Goal: Task Accomplishment & Management: Manage account settings

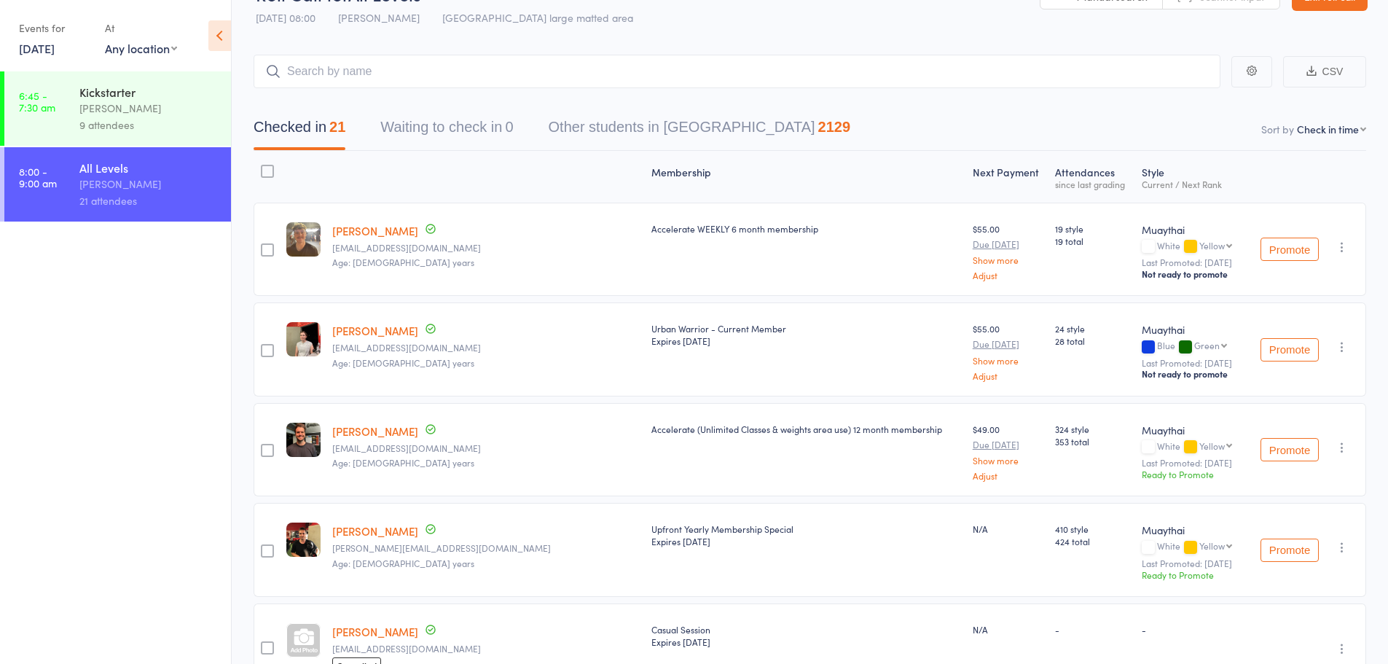
scroll to position [37, 0]
click at [480, 76] on input "search" at bounding box center [737, 73] width 967 height 34
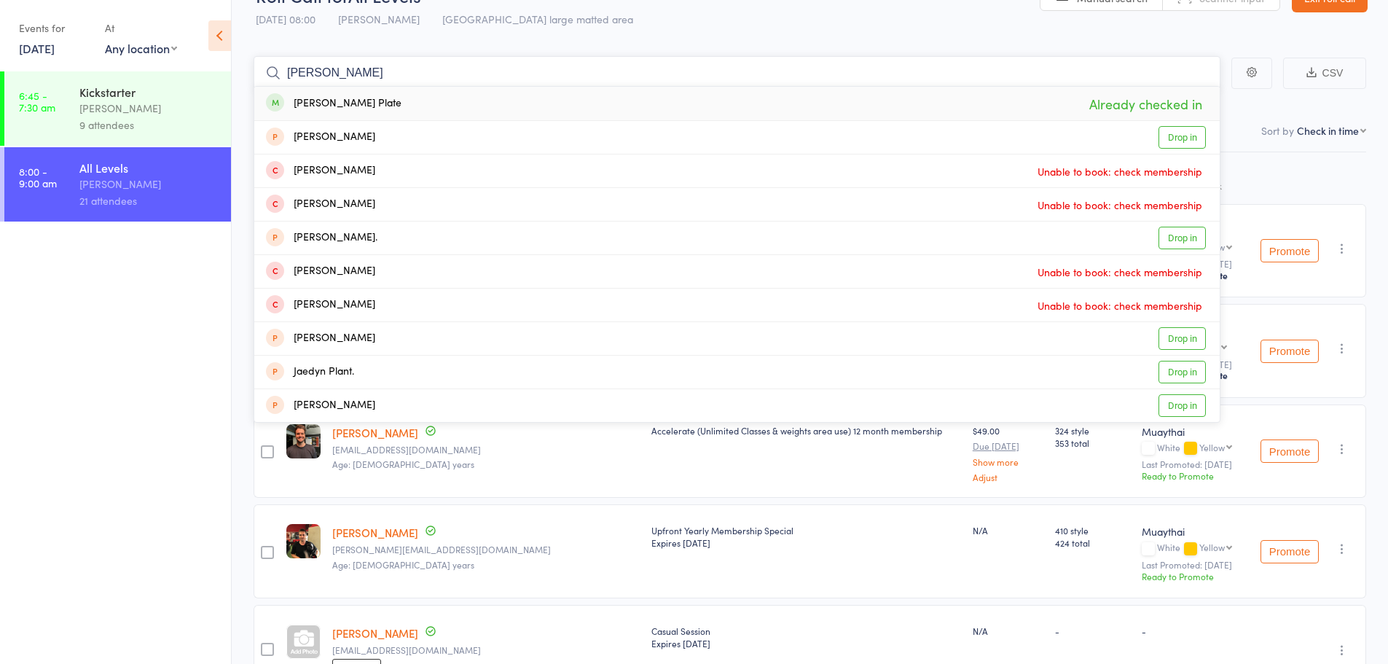
type input "arhur pla"
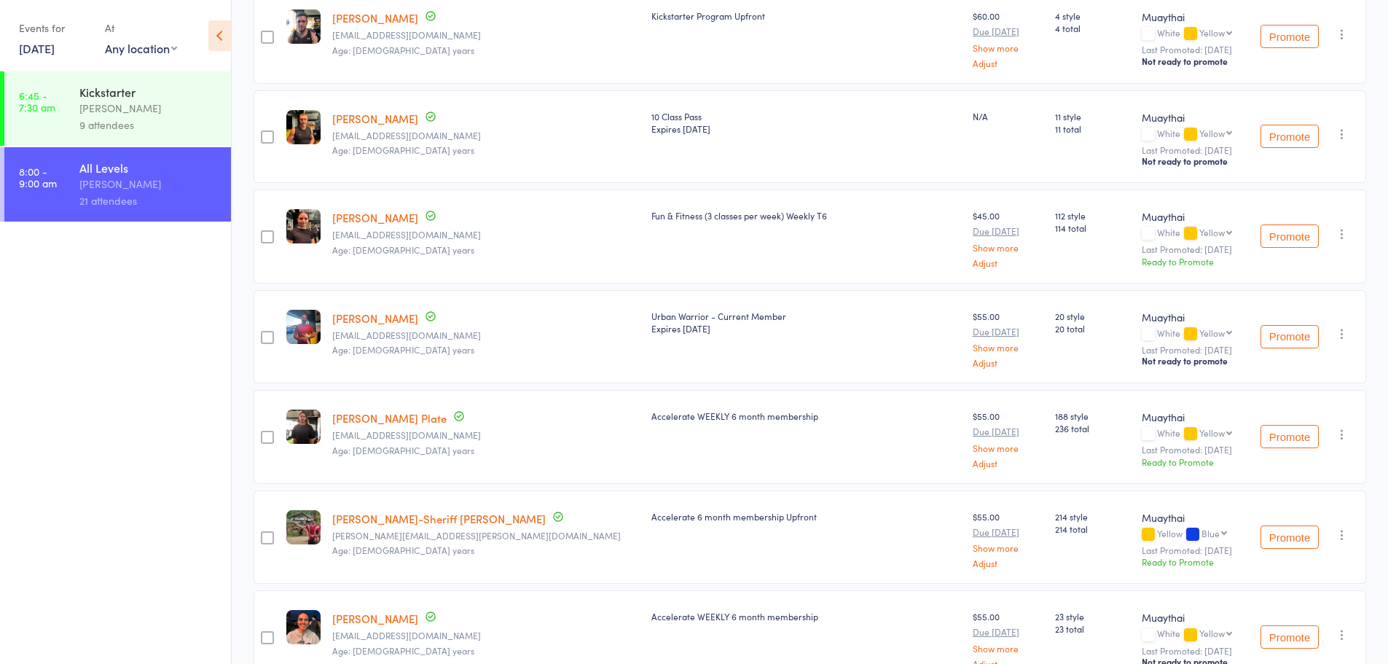
scroll to position [1058, 0]
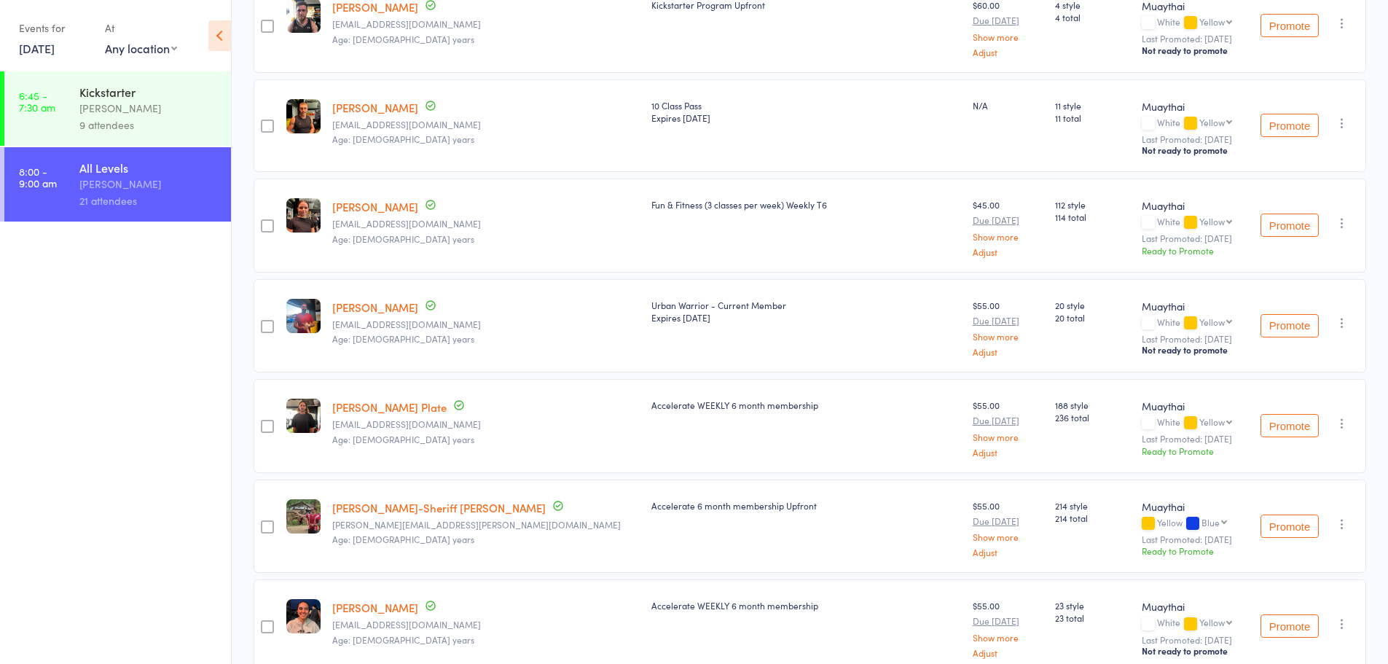
click at [355, 399] on link "Archer Plate" at bounding box center [389, 406] width 114 height 15
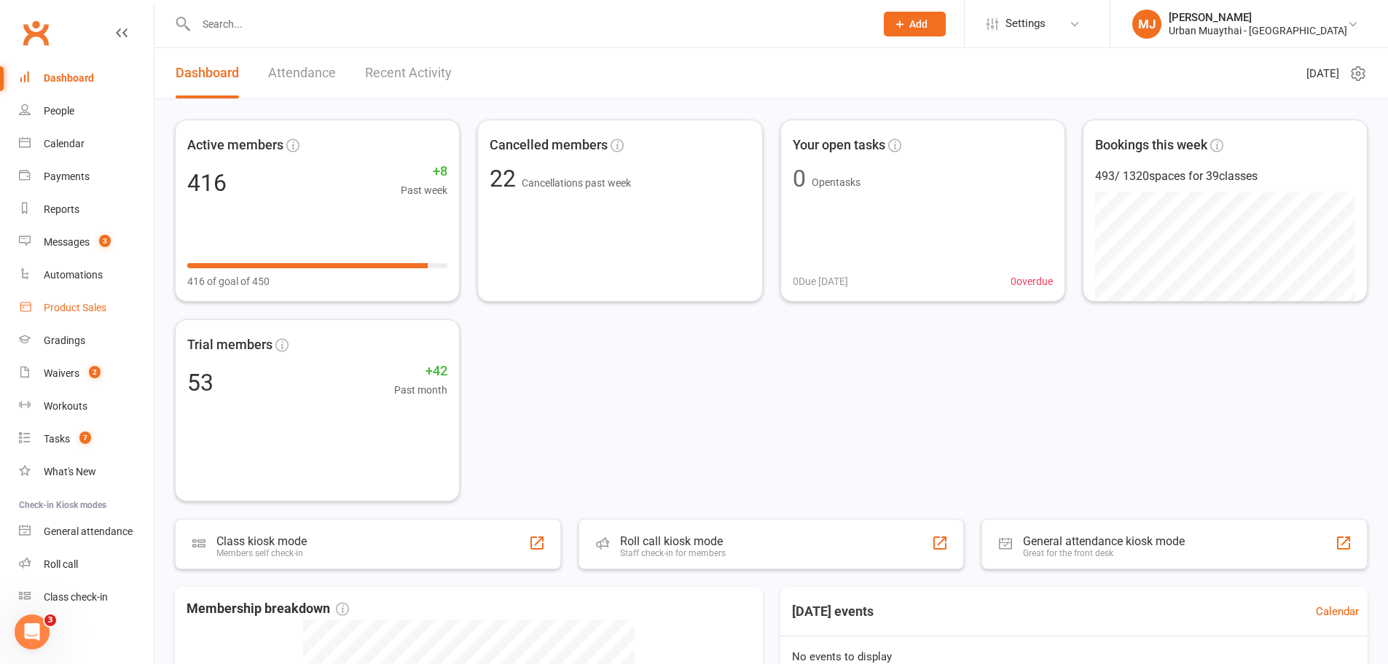
click at [49, 319] on link "Product Sales" at bounding box center [86, 308] width 135 height 33
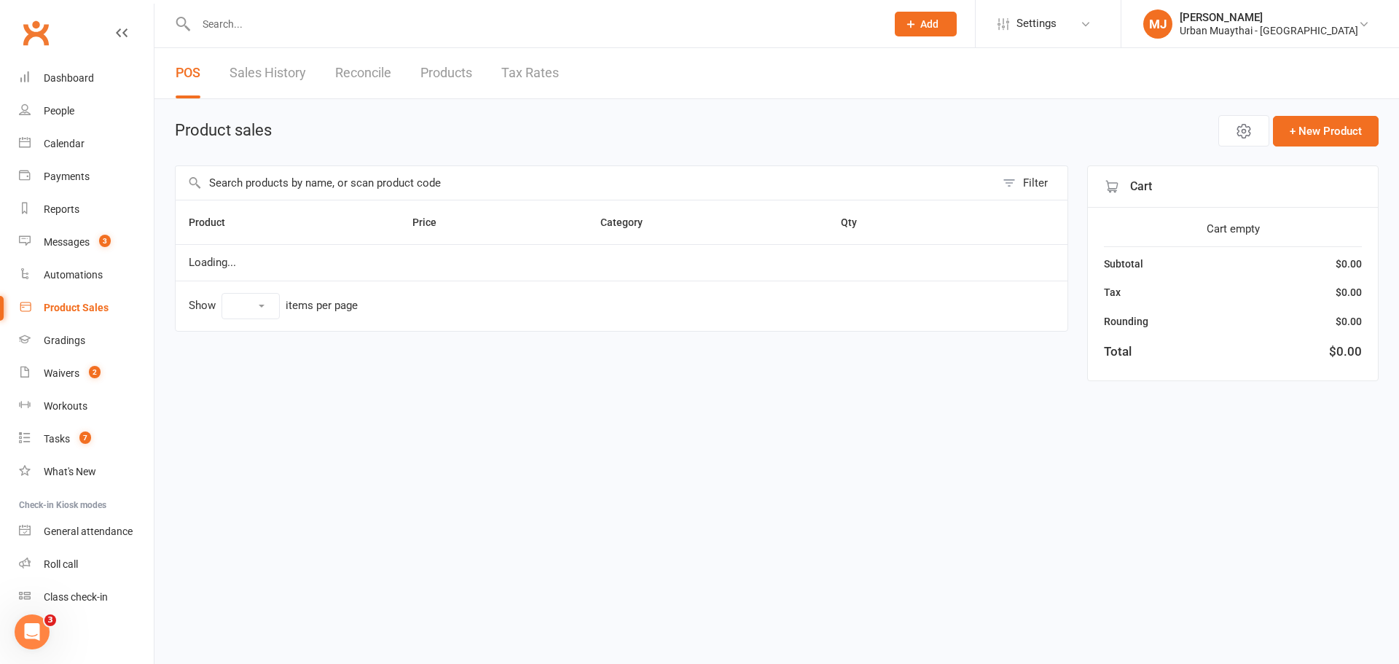
select select "100"
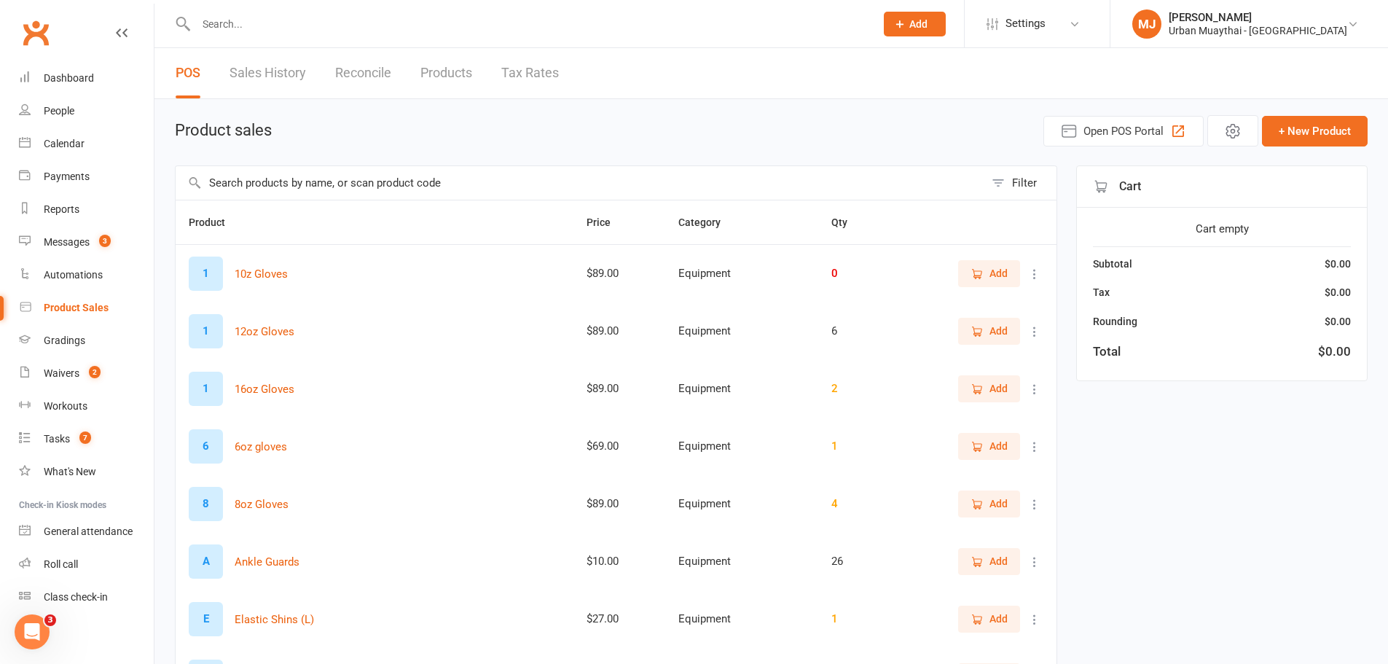
click at [292, 74] on link "Sales History" at bounding box center [268, 73] width 77 height 50
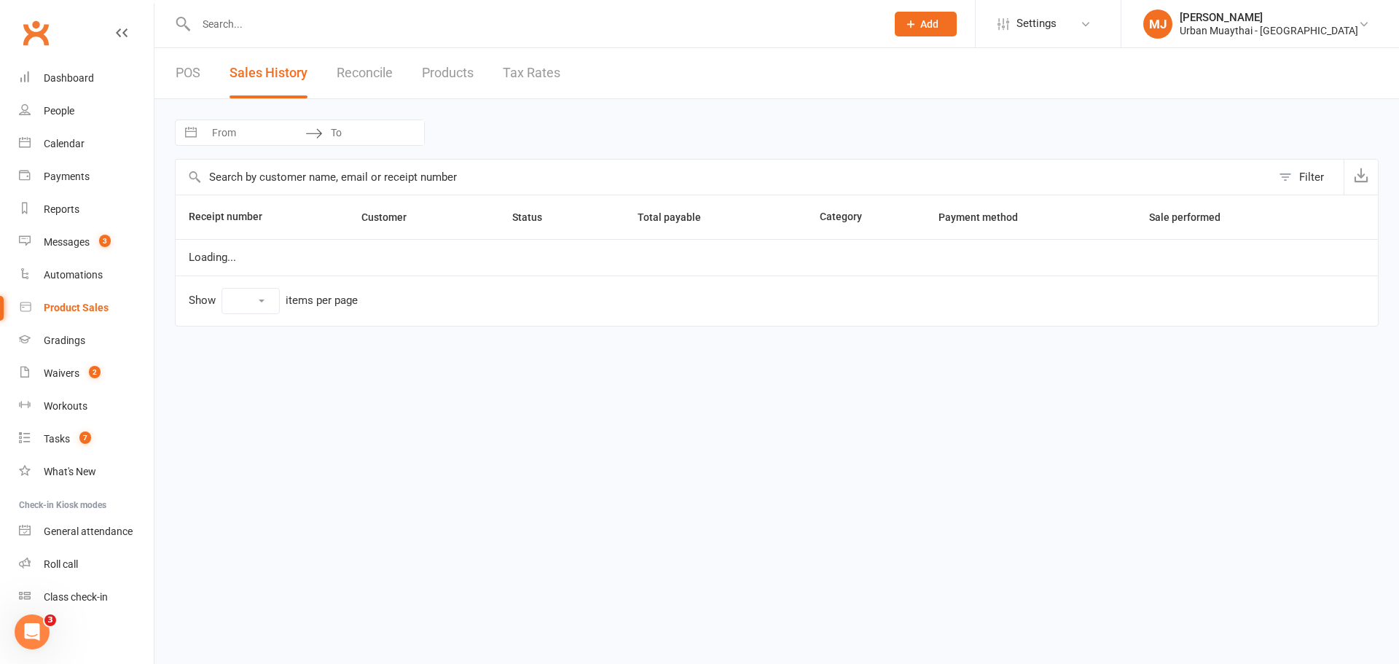
select select "25"
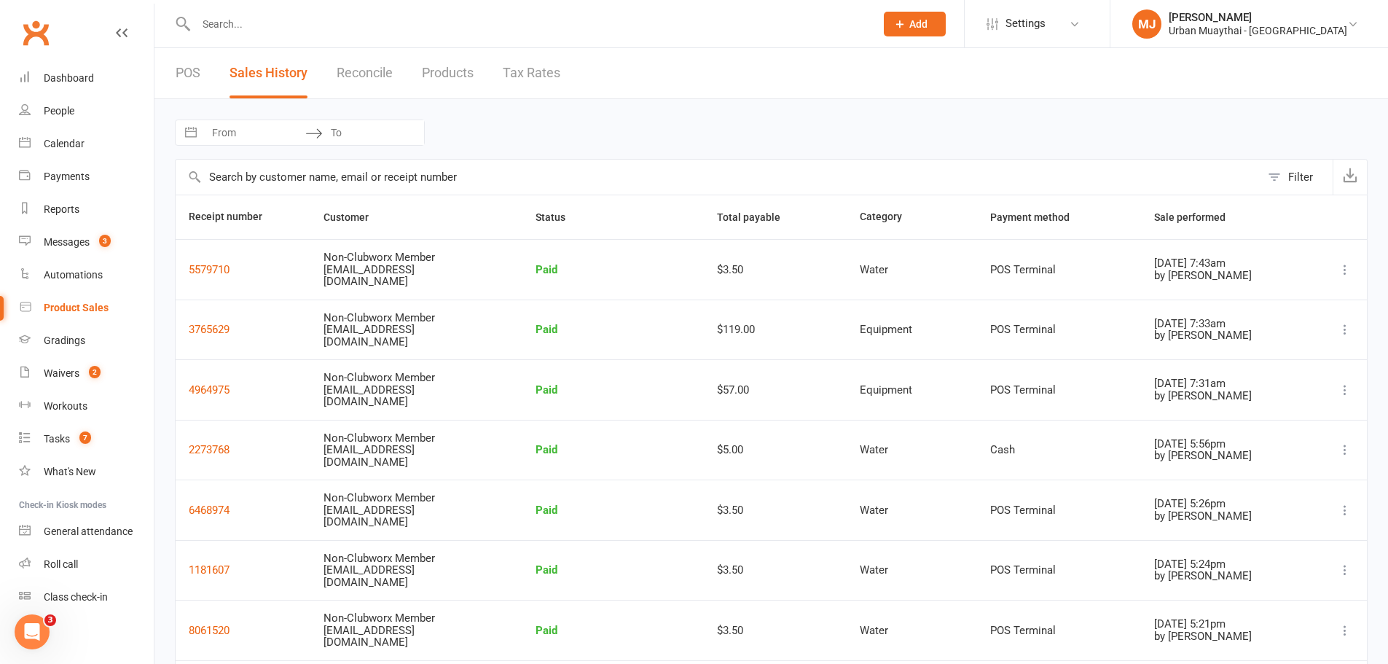
click at [176, 77] on link "POS" at bounding box center [188, 73] width 25 height 50
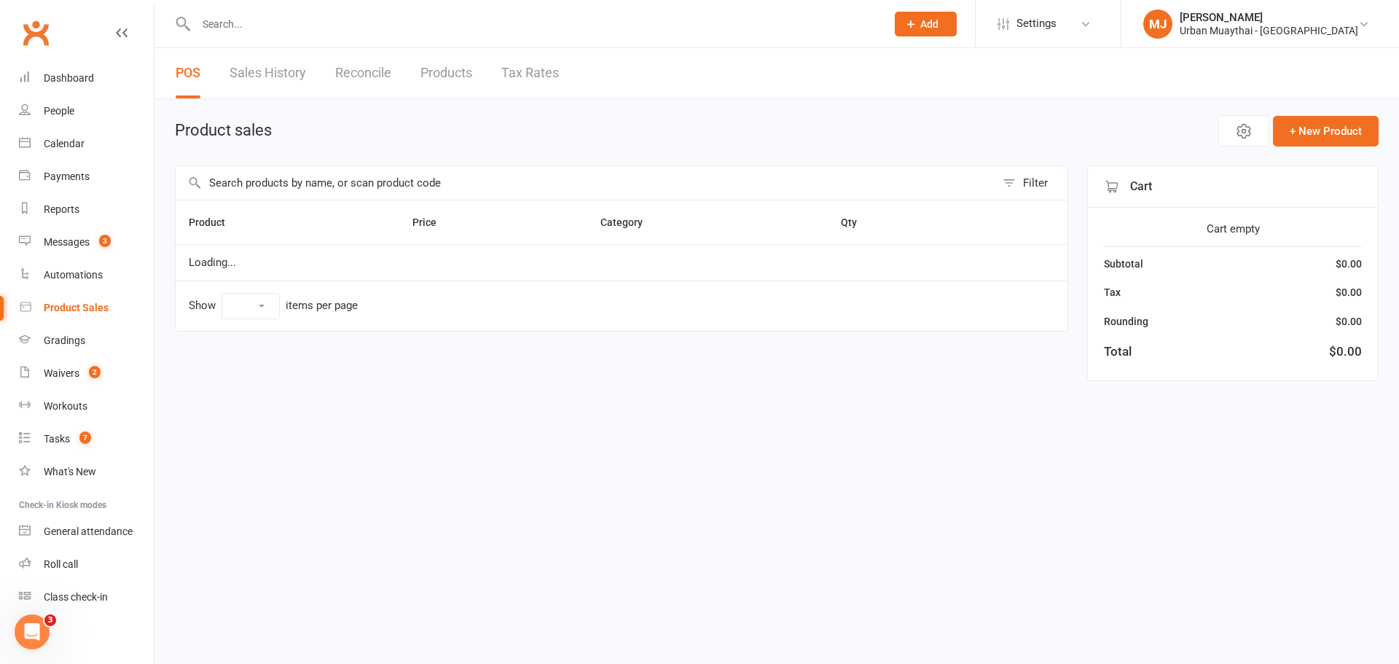
select select "100"
click at [257, 185] on input "text" at bounding box center [586, 183] width 820 height 34
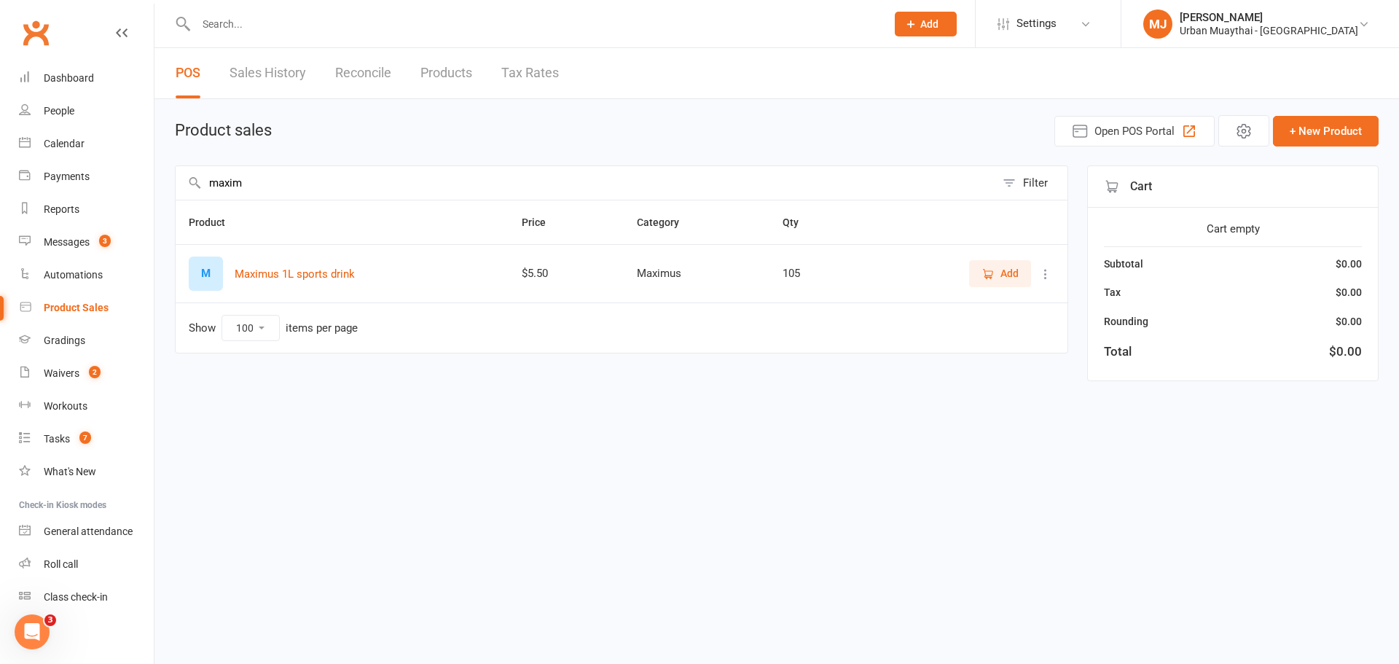
type input "maxim"
click at [991, 275] on icon "button" at bounding box center [988, 273] width 13 height 13
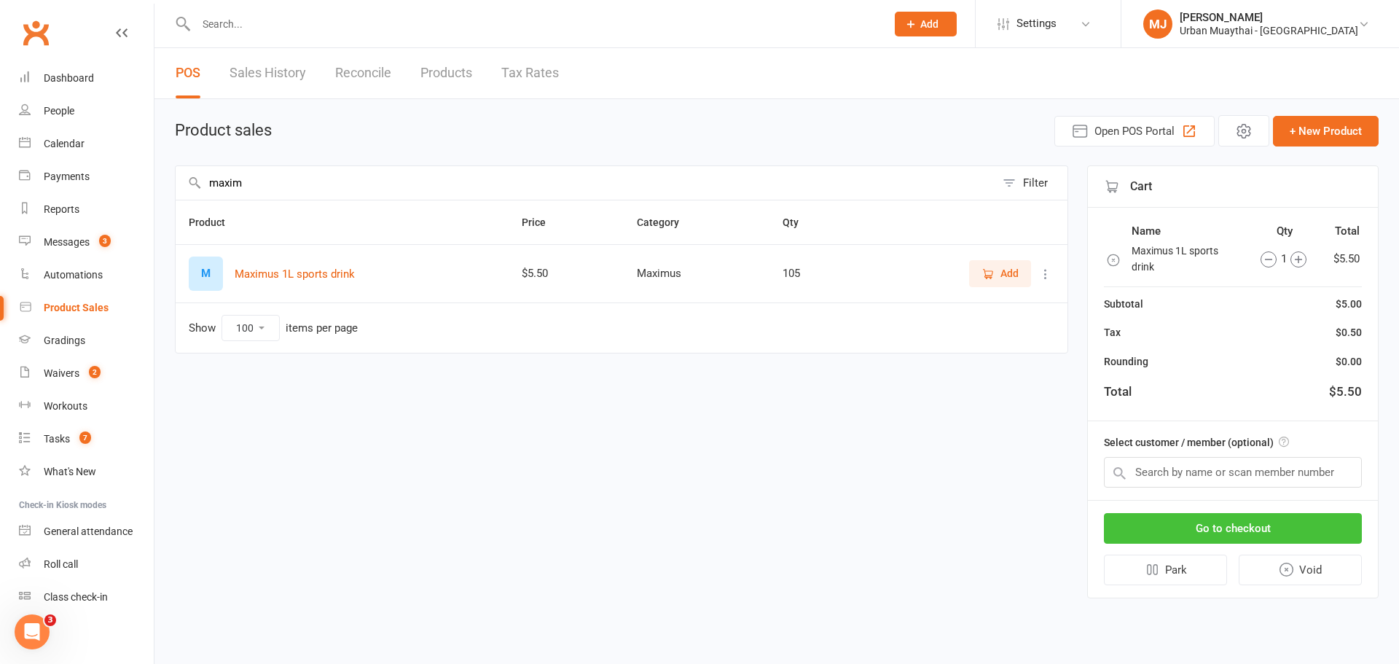
click at [1184, 539] on button "Go to checkout" at bounding box center [1233, 528] width 258 height 31
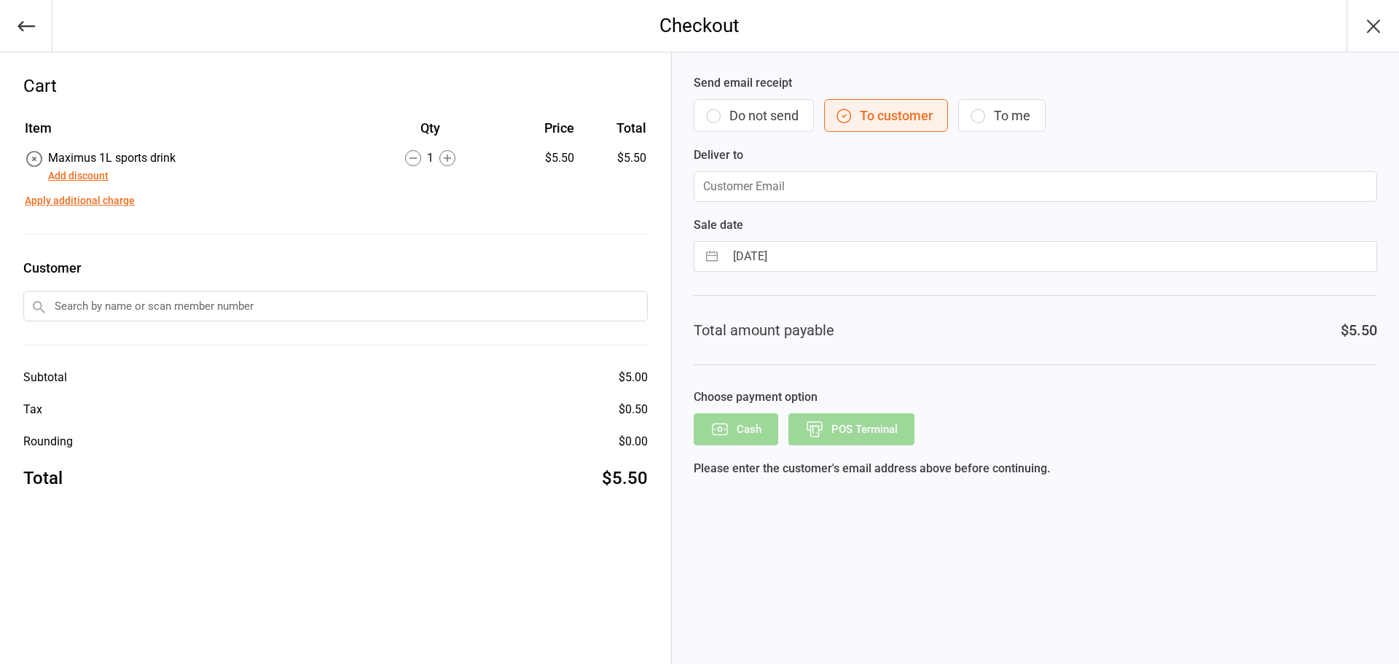
click at [766, 113] on button "Do not send" at bounding box center [754, 115] width 120 height 33
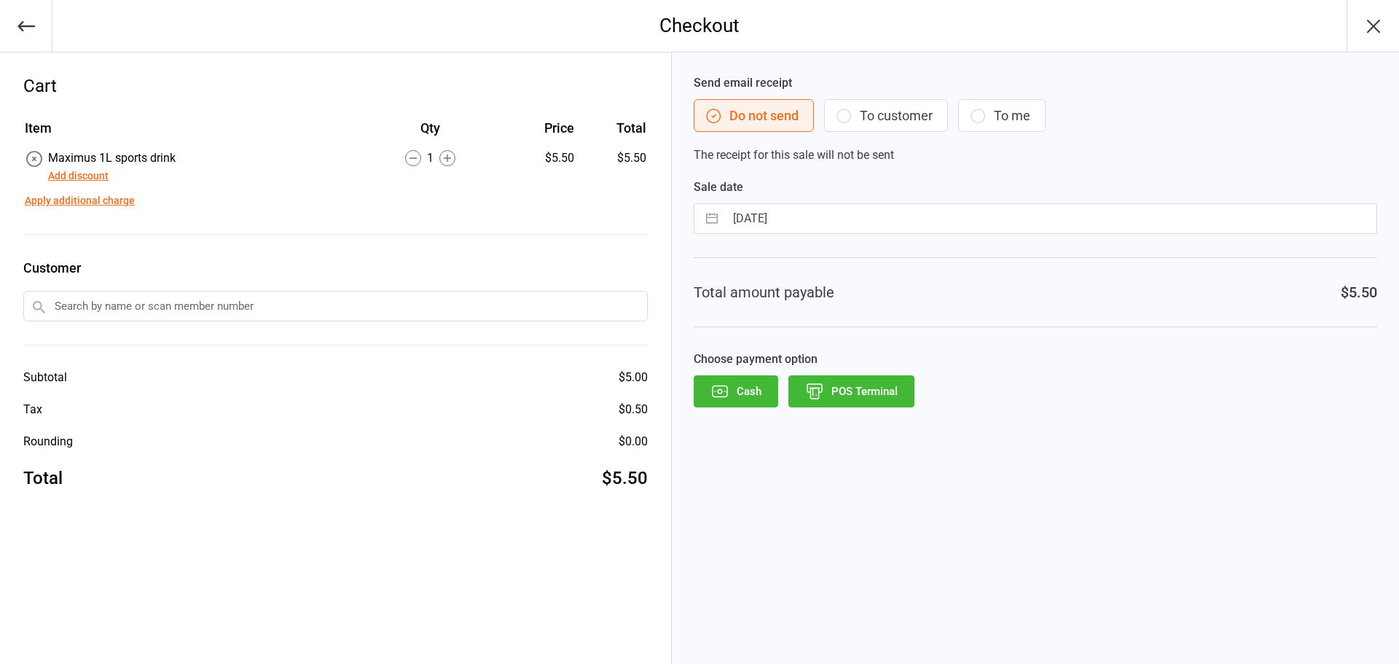
click at [898, 392] on button "POS Terminal" at bounding box center [852, 391] width 126 height 32
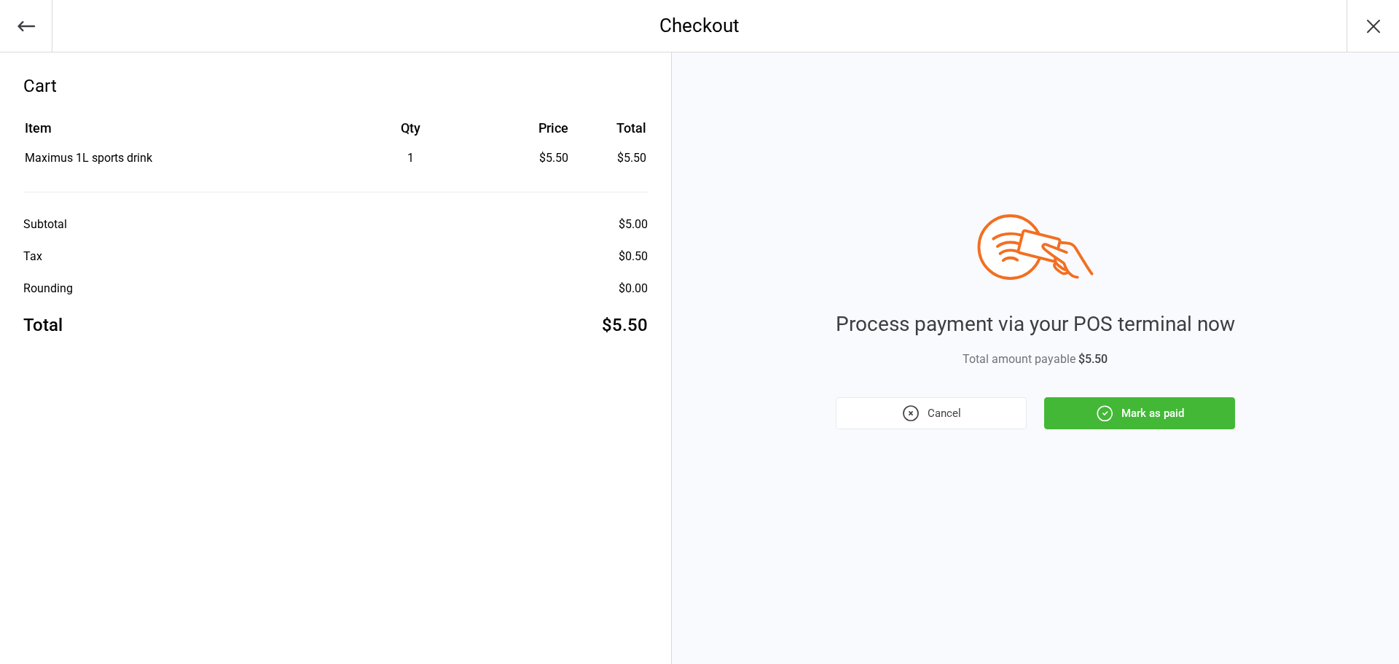
click at [1122, 415] on button "Mark as paid" at bounding box center [1139, 413] width 191 height 32
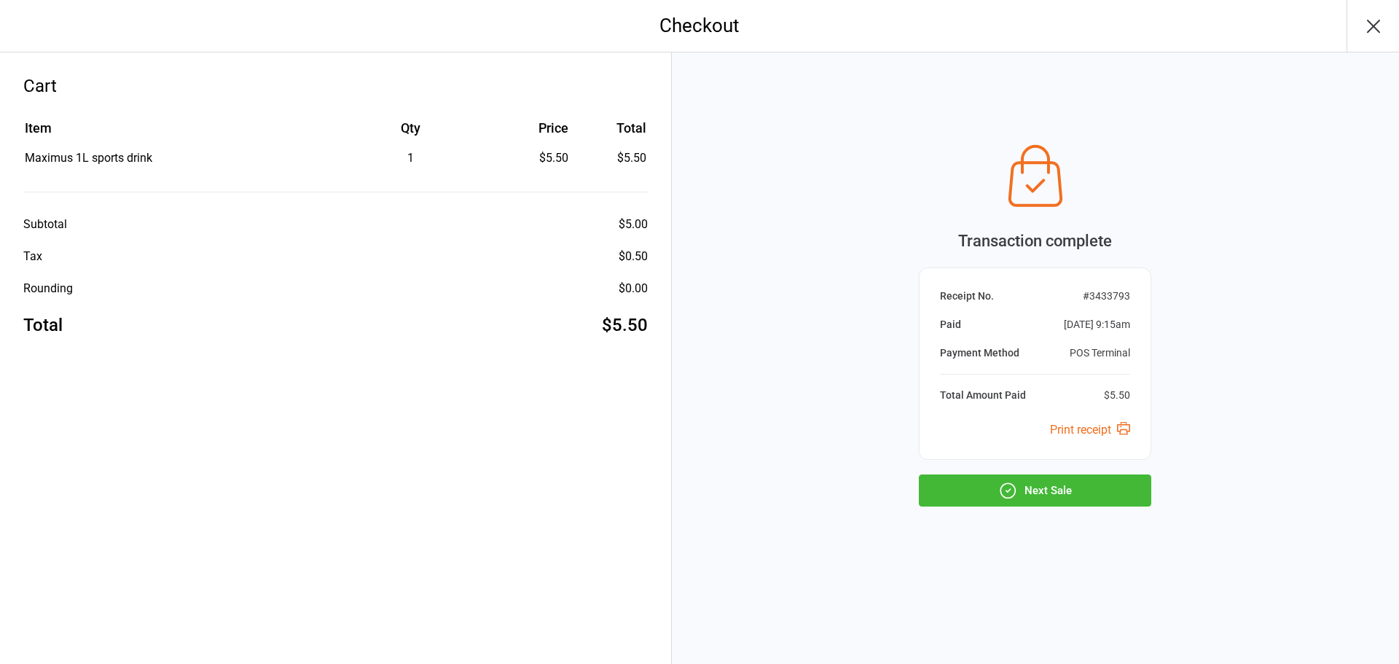
click at [1093, 491] on button "Next Sale" at bounding box center [1035, 490] width 232 height 32
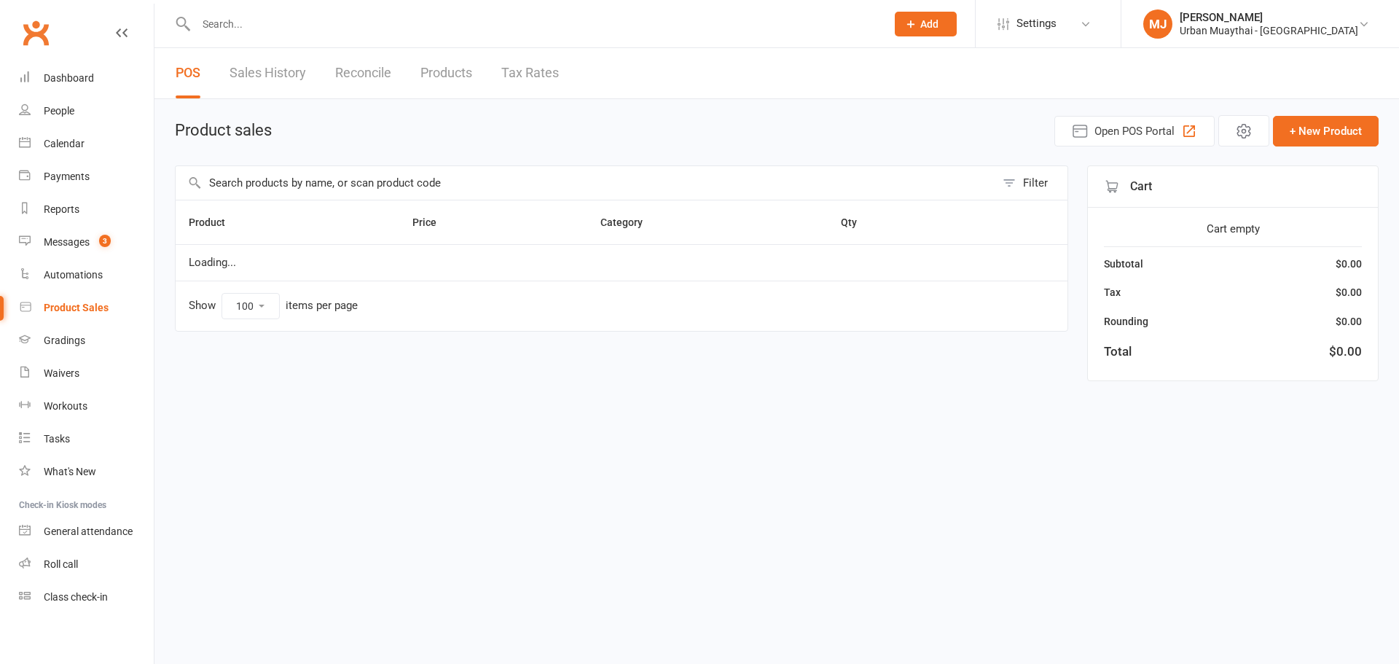
select select "100"
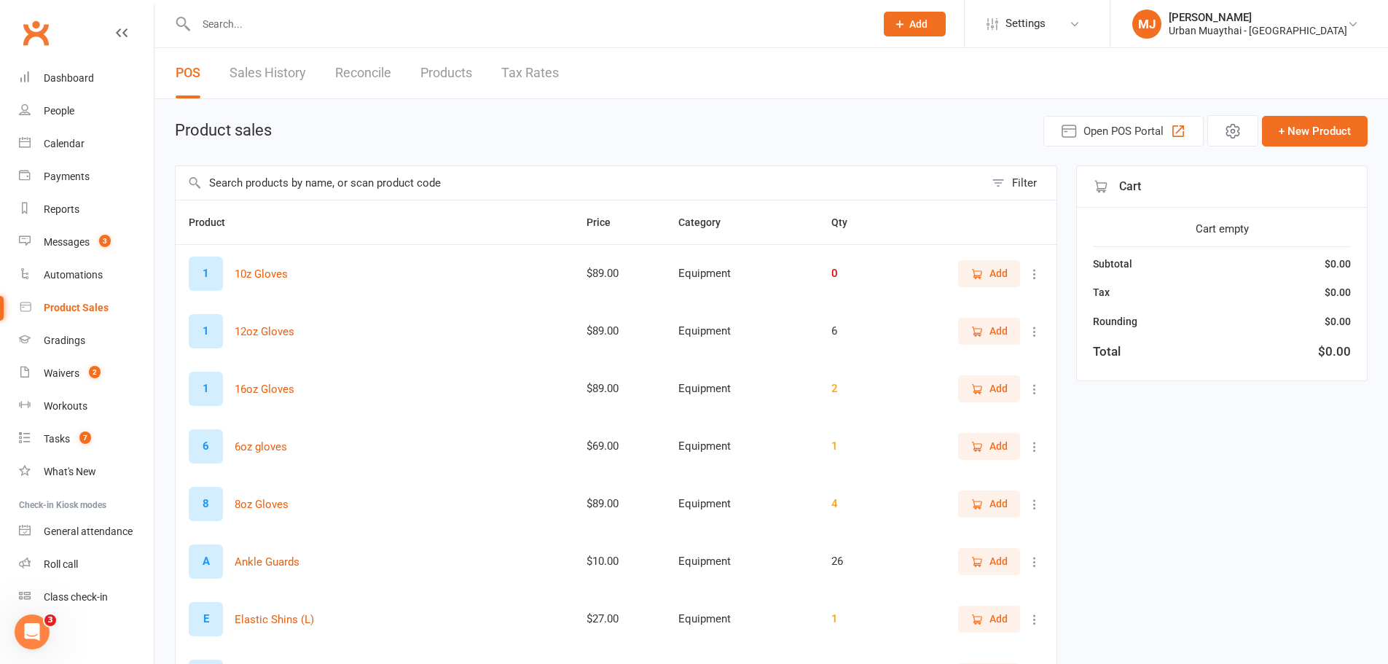
click at [464, 173] on input "text" at bounding box center [580, 183] width 809 height 34
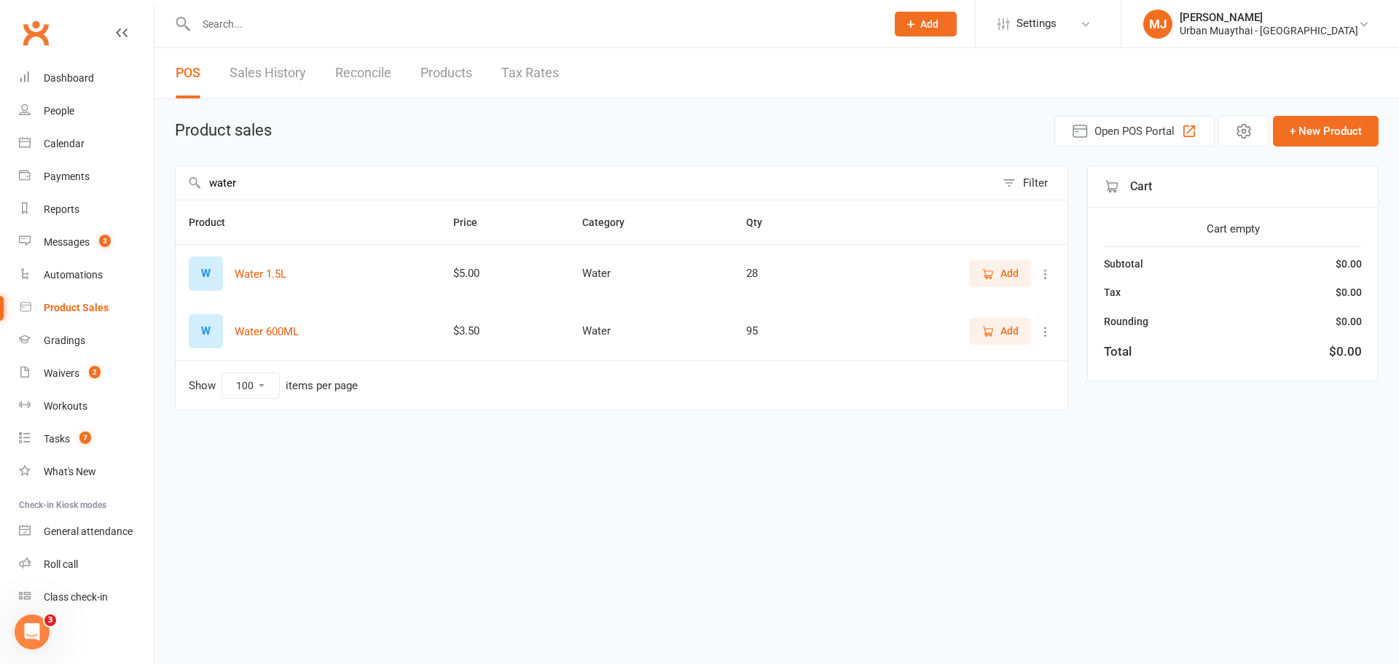
type input "water"
click at [992, 325] on icon "button" at bounding box center [988, 331] width 13 height 13
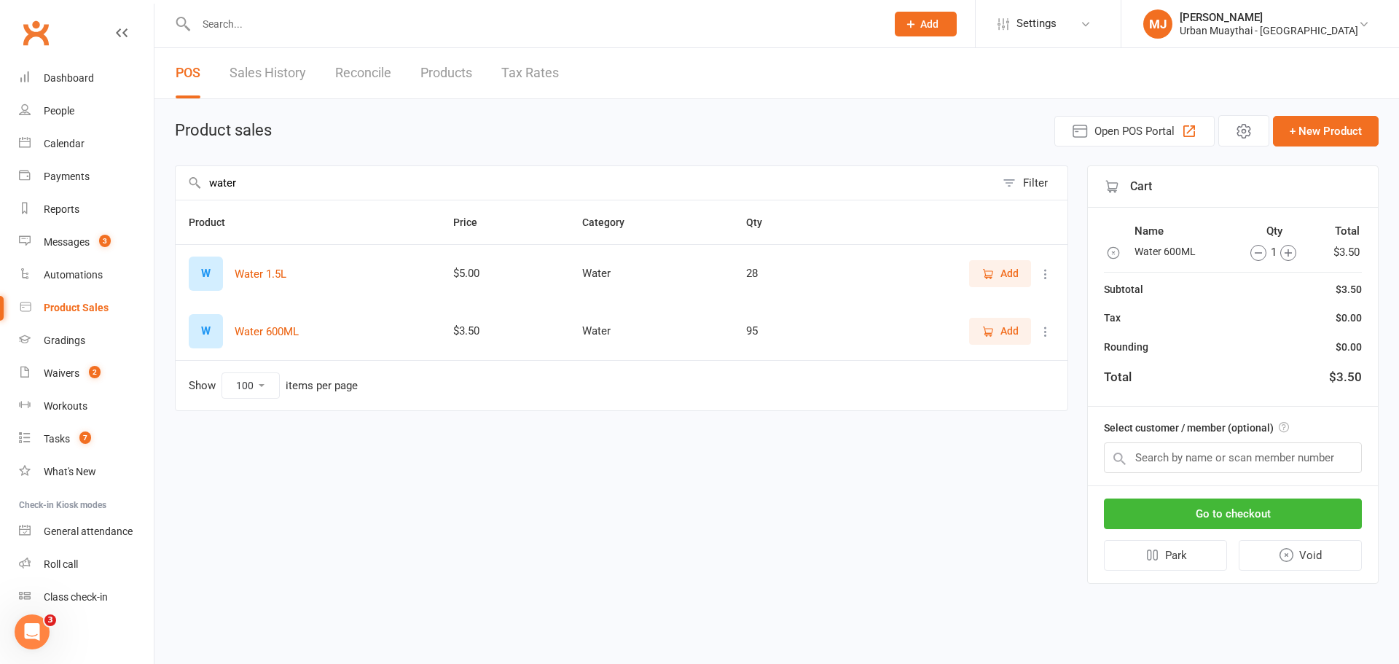
click at [1289, 260] on circle "button" at bounding box center [1288, 252] width 15 height 15
click at [1266, 521] on button "Go to checkout" at bounding box center [1233, 514] width 258 height 31
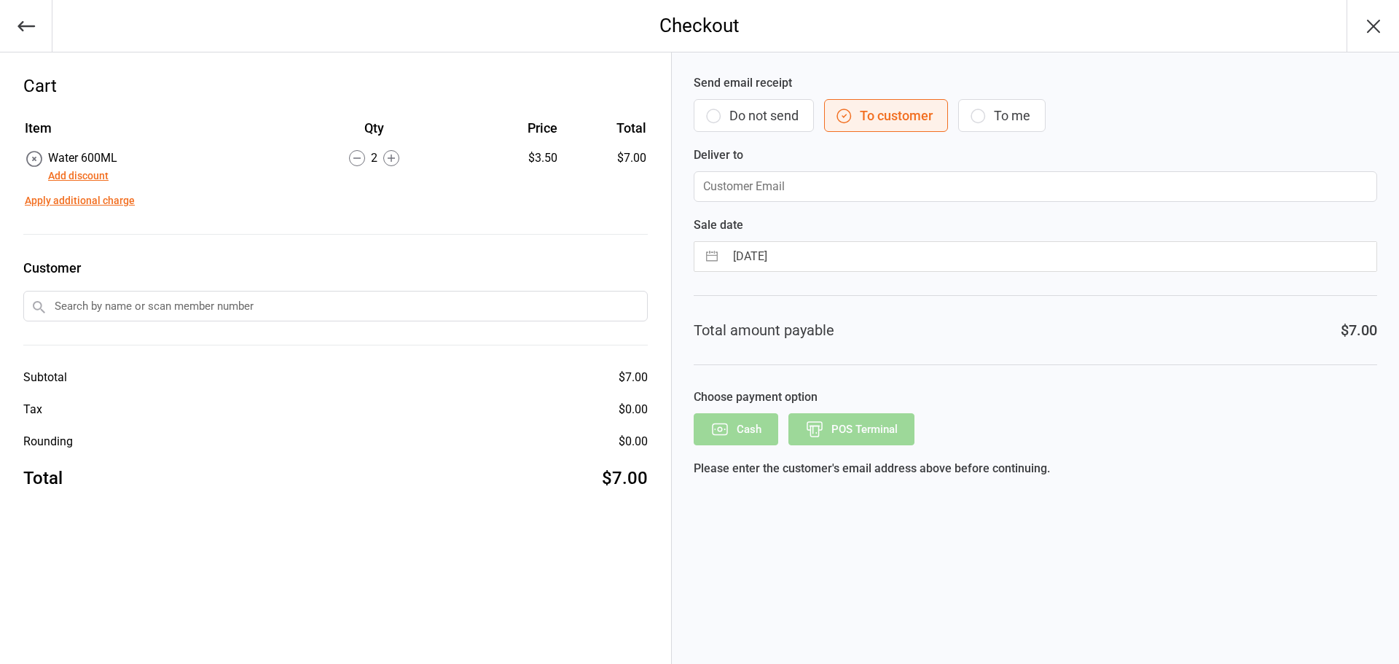
click at [738, 115] on button "Do not send" at bounding box center [754, 115] width 120 height 33
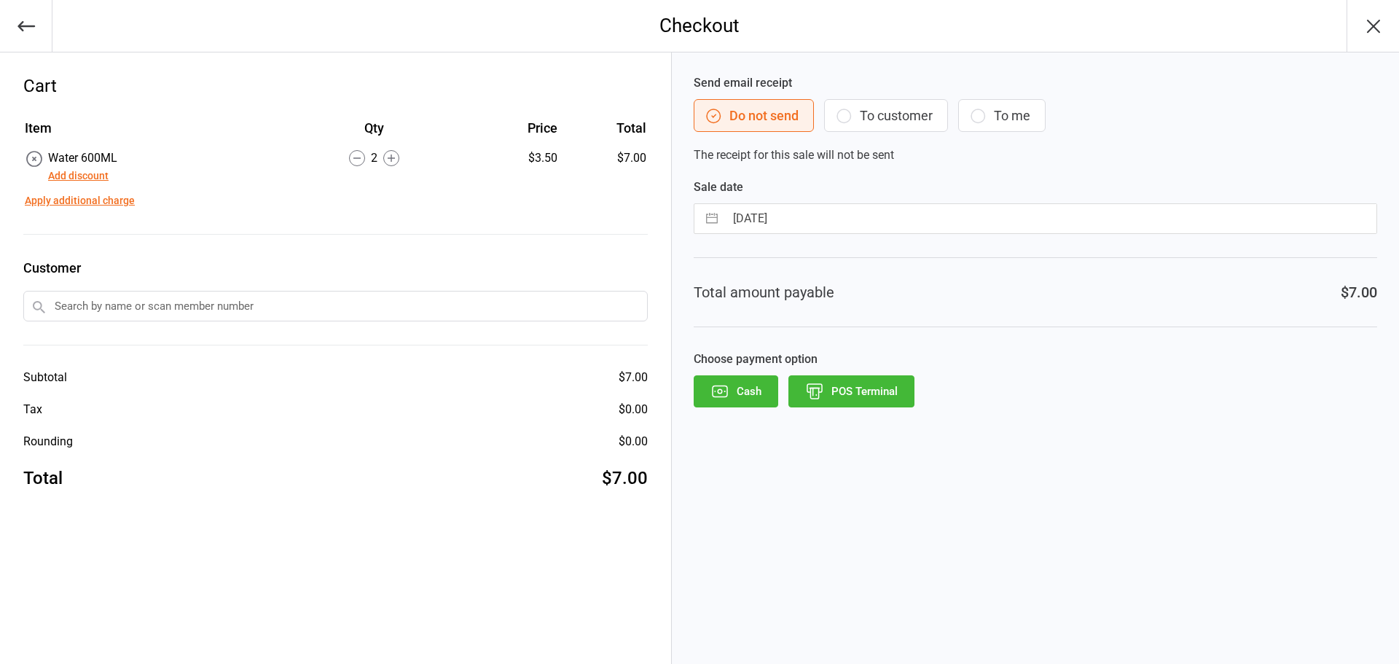
click at [842, 383] on button "POS Terminal" at bounding box center [852, 391] width 126 height 32
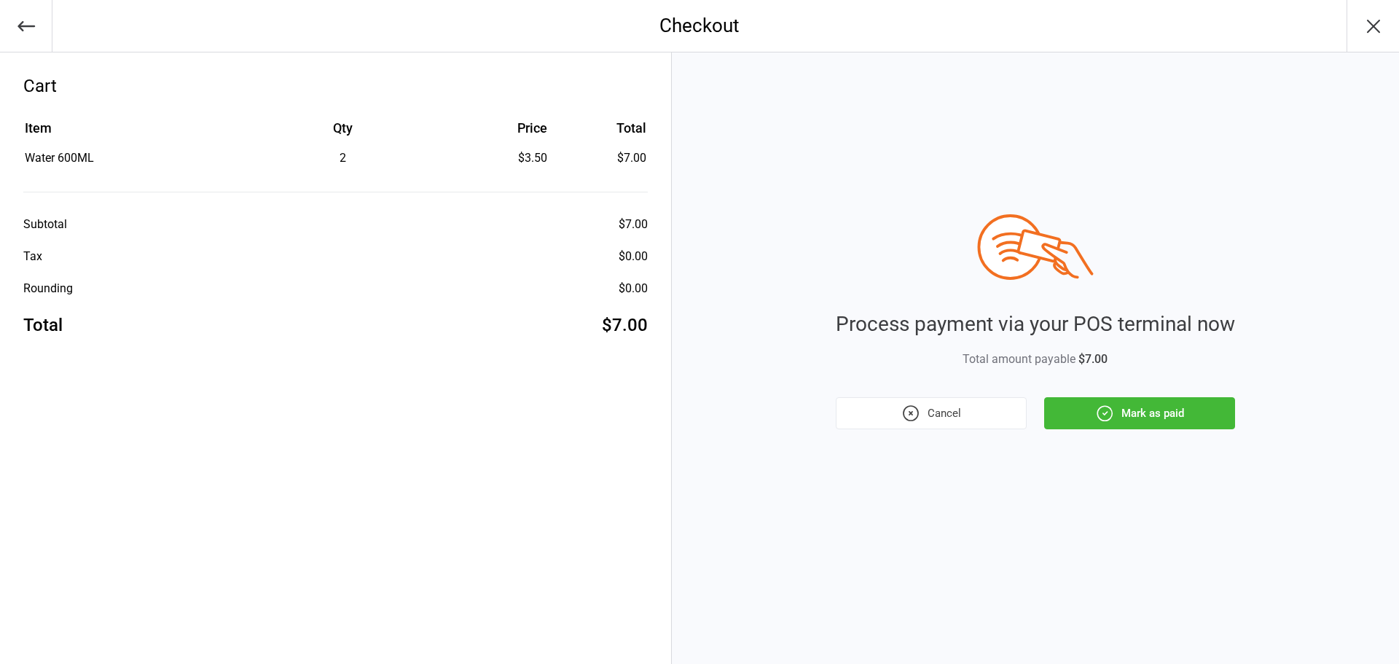
click at [1113, 406] on icon "button" at bounding box center [1104, 413] width 19 height 19
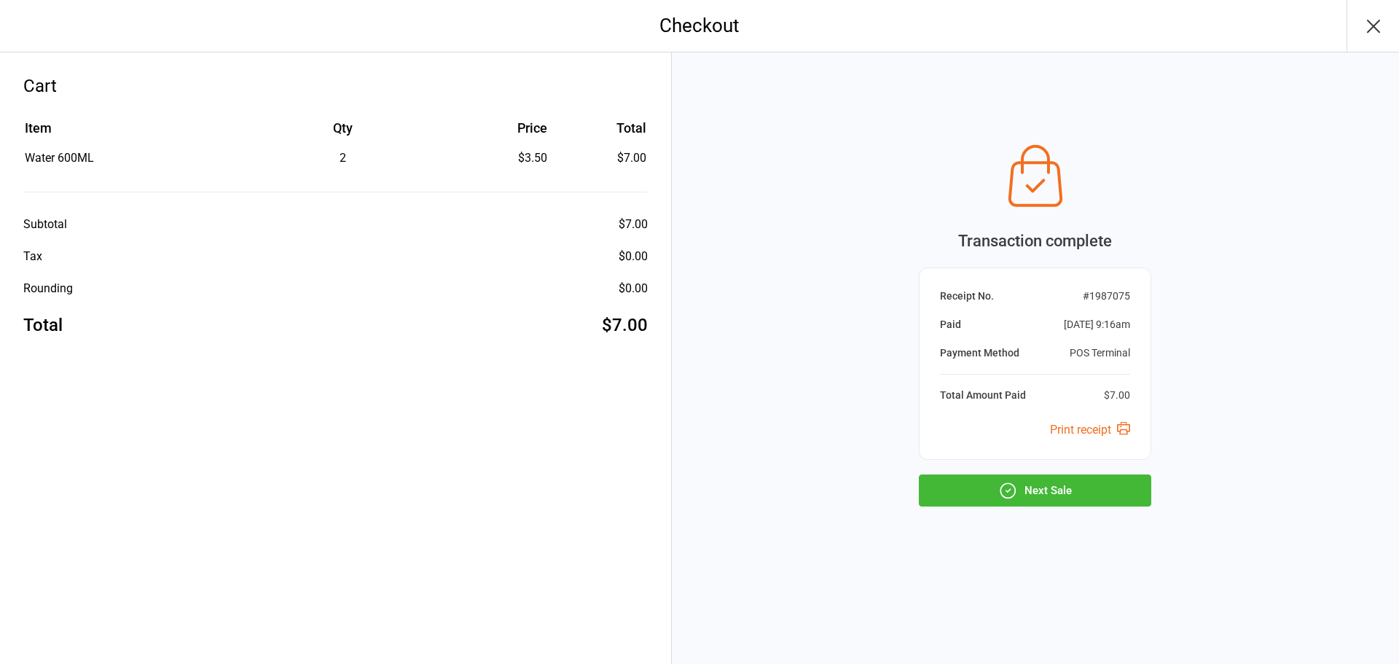
click at [1085, 501] on button "Next Sale" at bounding box center [1035, 490] width 232 height 32
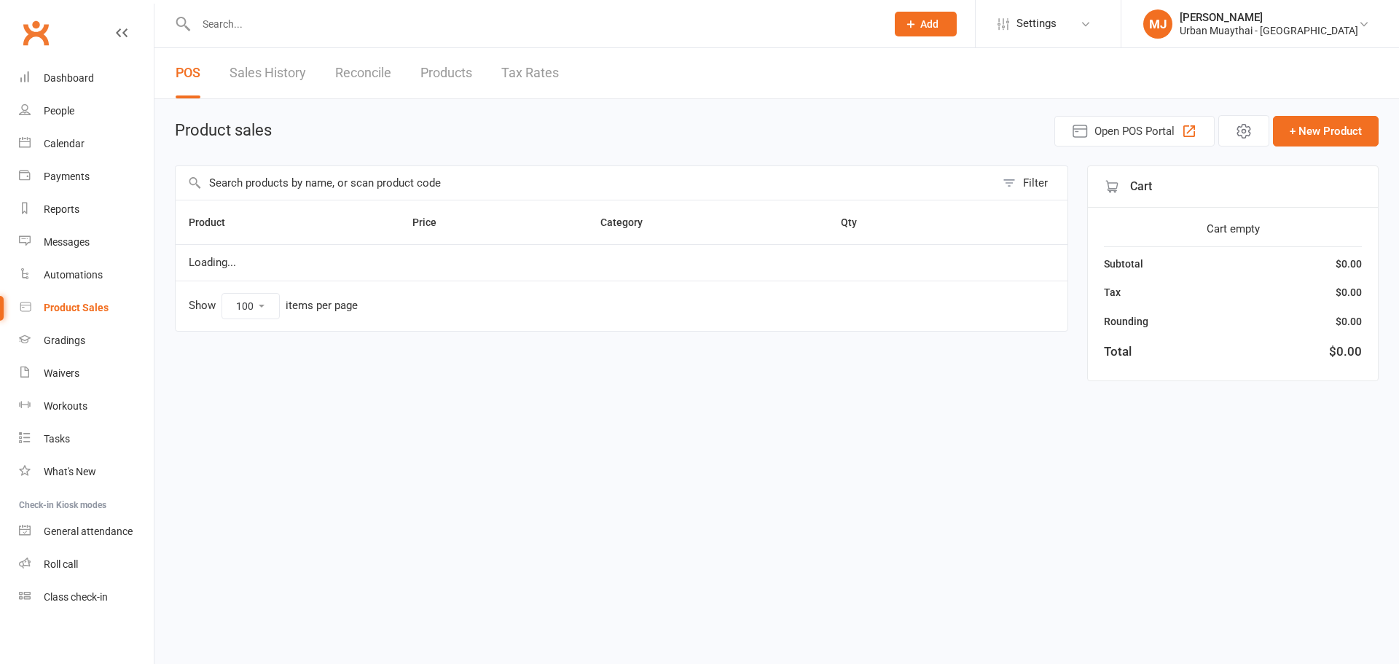
select select "100"
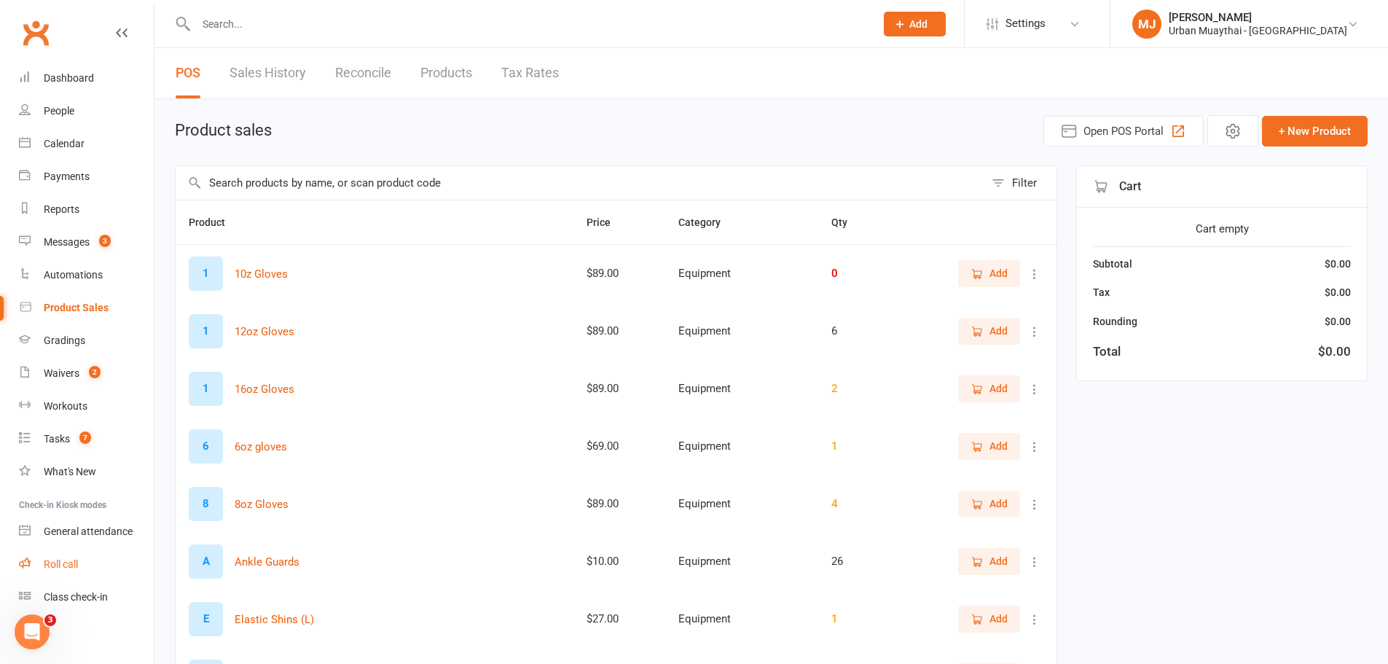
click at [38, 560] on link "Roll call" at bounding box center [86, 564] width 135 height 33
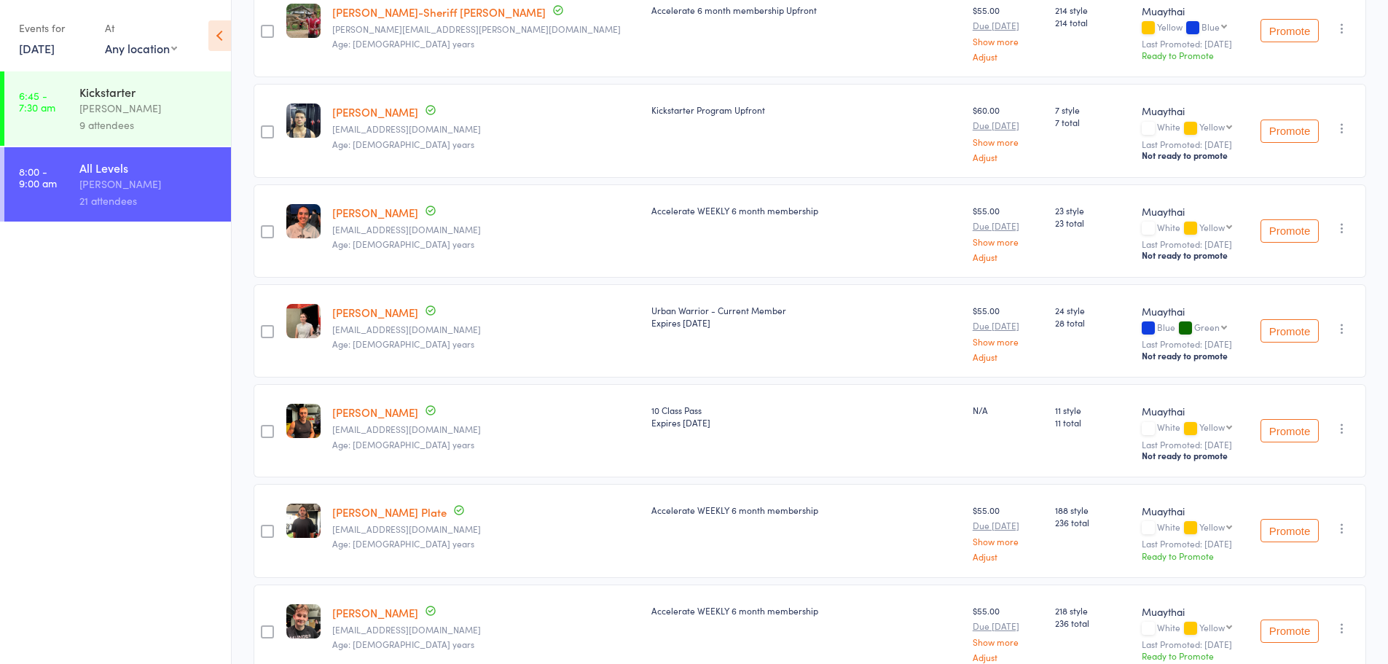
scroll to position [1385, 0]
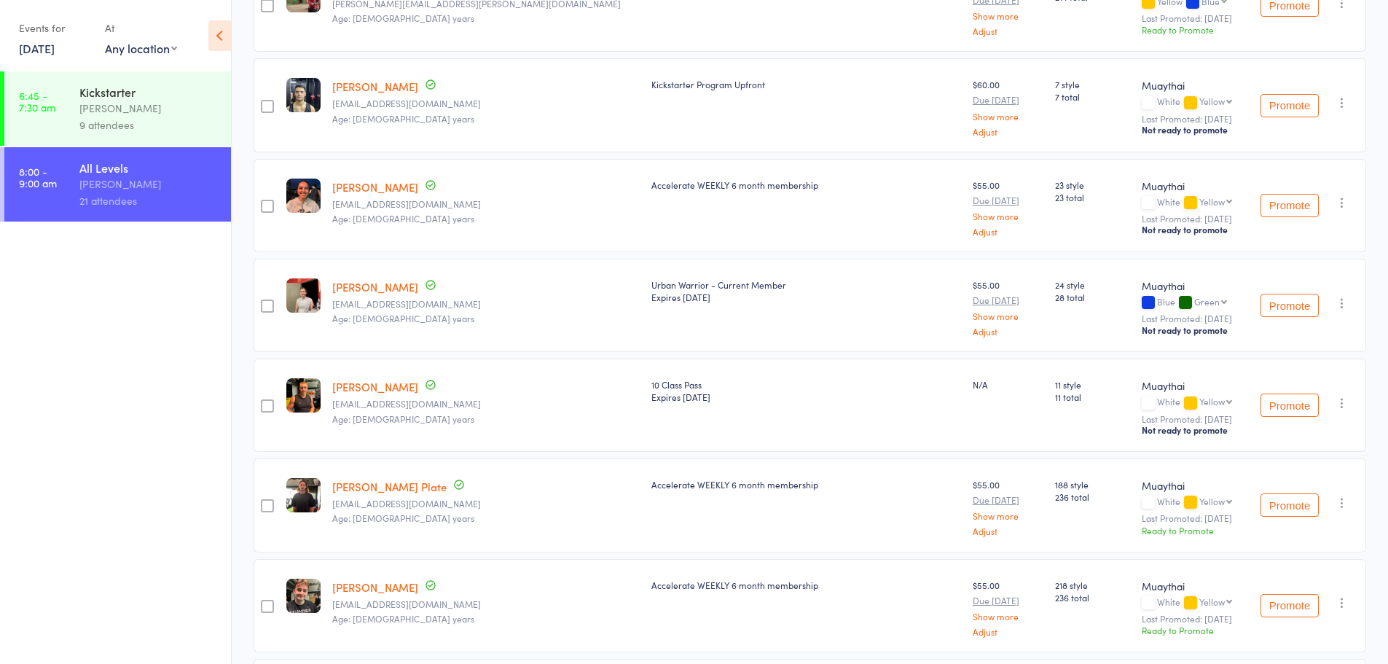
click at [392, 379] on link "[PERSON_NAME]" at bounding box center [375, 386] width 86 height 15
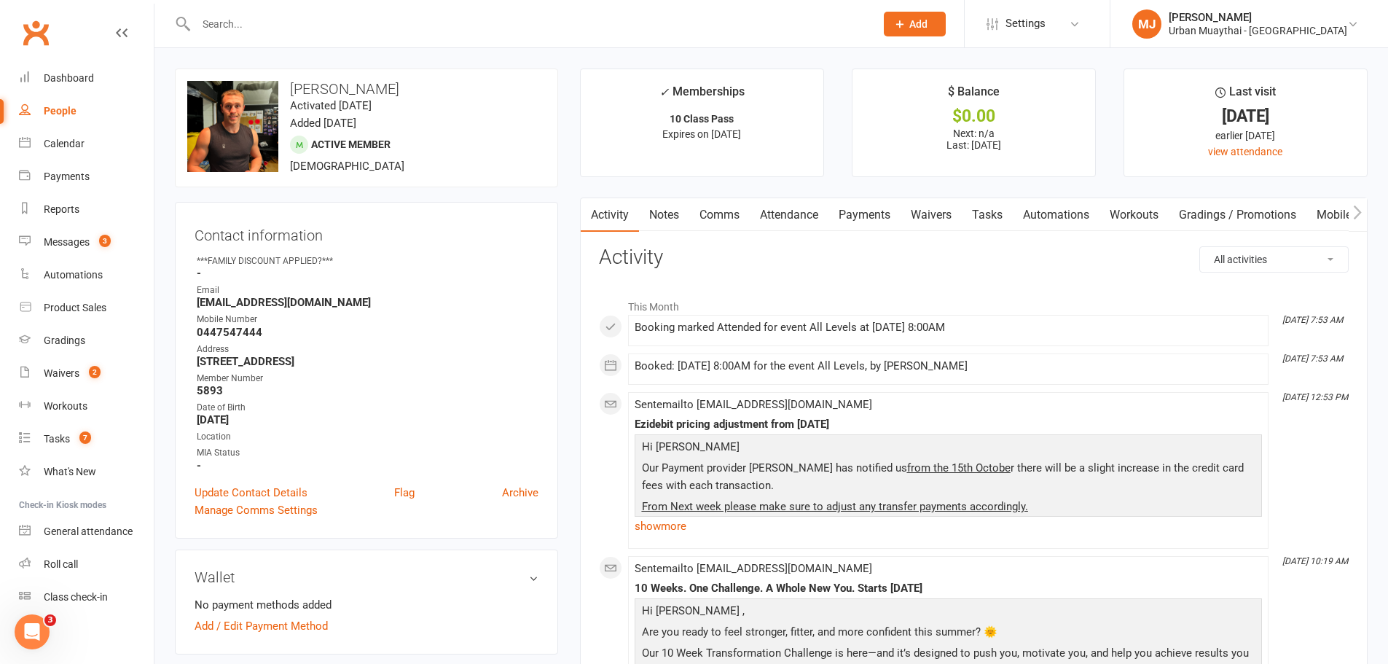
click at [809, 217] on link "Attendance" at bounding box center [789, 215] width 79 height 34
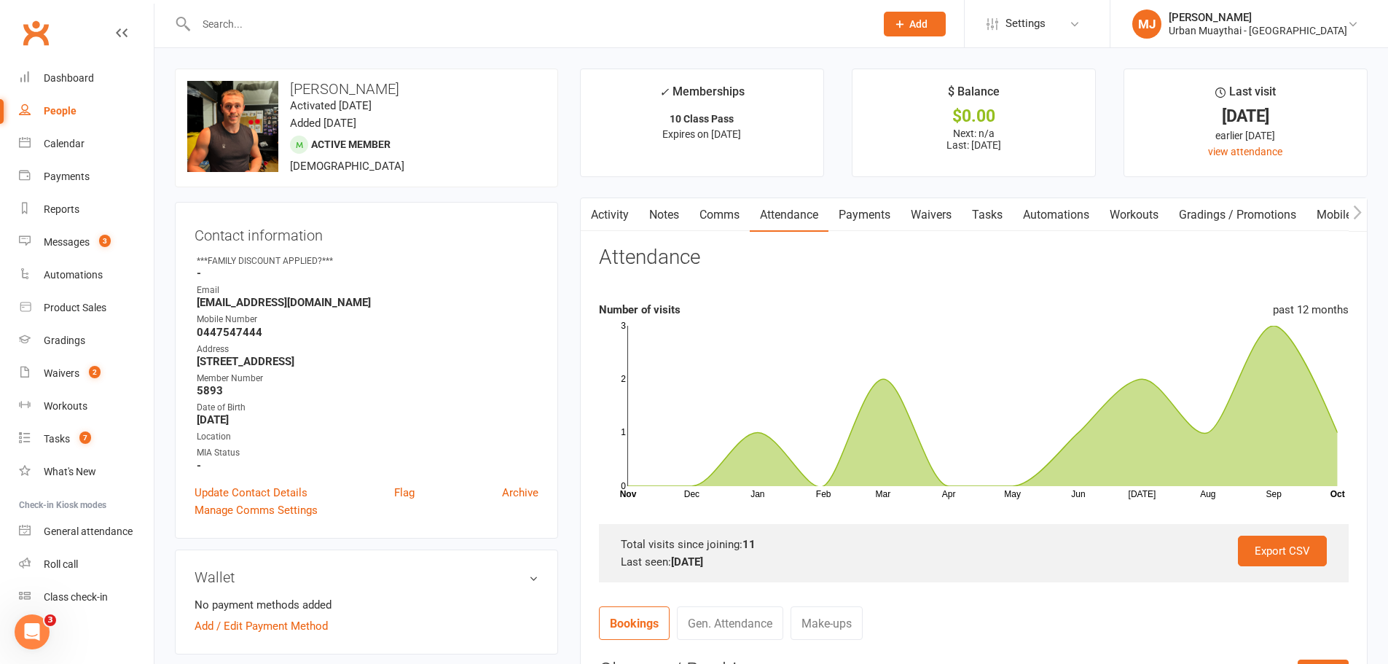
click at [31, 108] on link "People" at bounding box center [86, 111] width 135 height 33
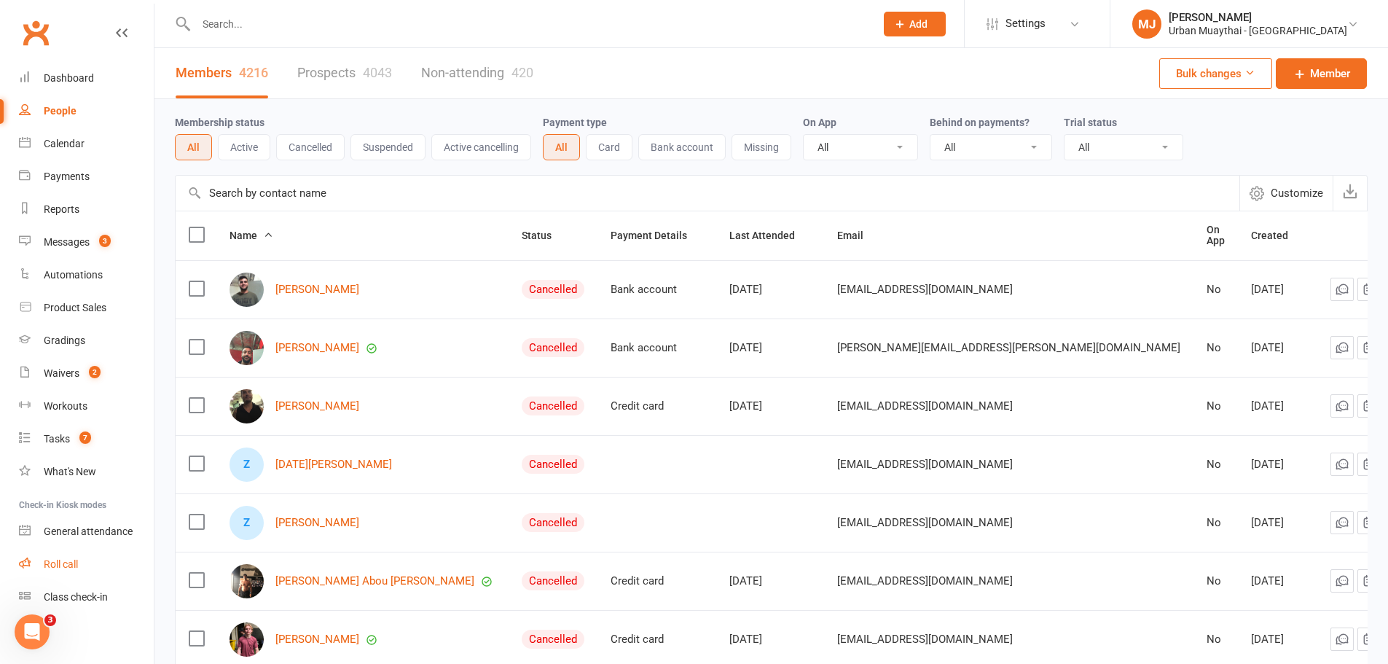
click at [52, 561] on div "Roll call" at bounding box center [61, 564] width 34 height 12
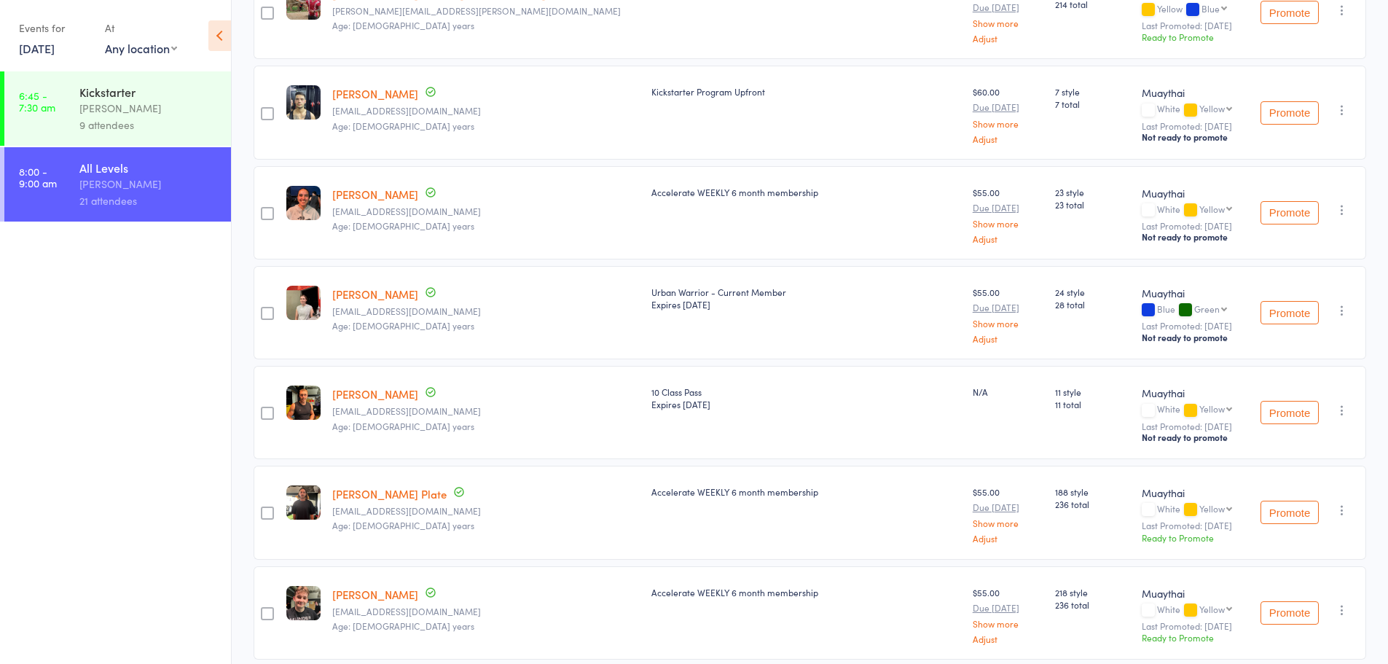
scroll to position [1385, 0]
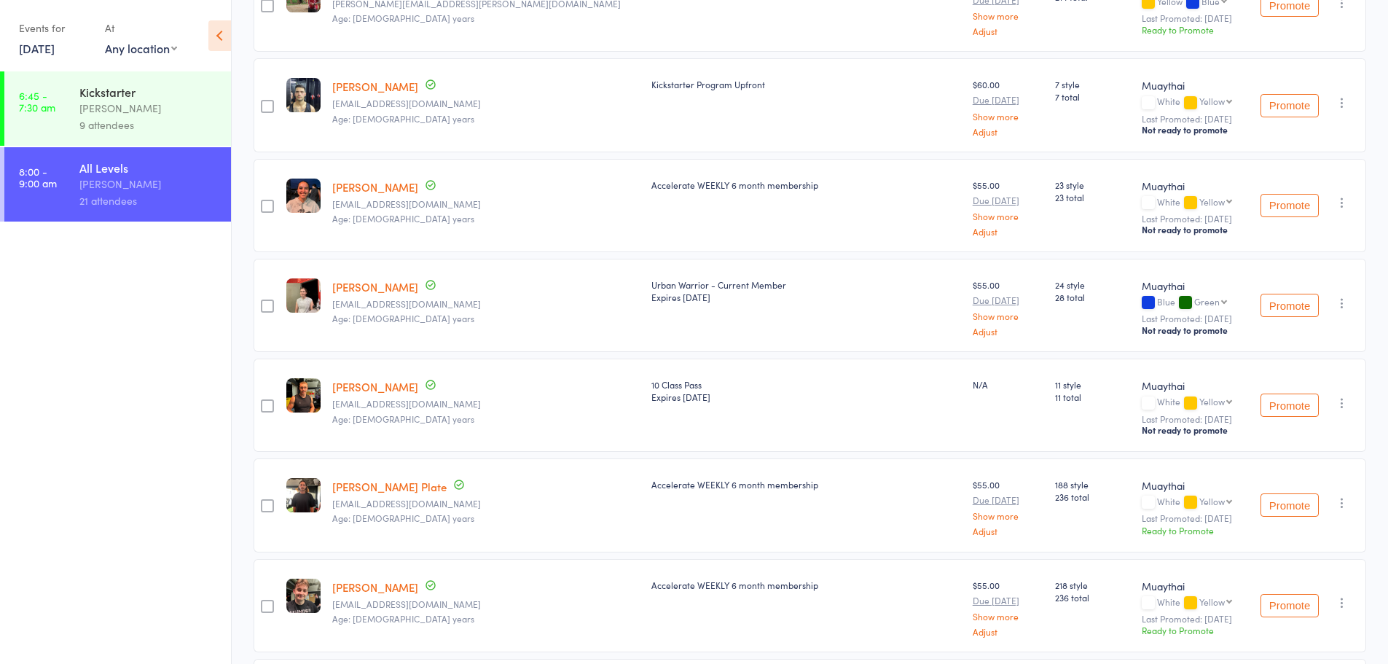
drag, startPoint x: 434, startPoint y: 500, endPoint x: 445, endPoint y: 494, distance: 12.4
drag, startPoint x: 445, startPoint y: 494, endPoint x: 848, endPoint y: 375, distance: 420.4
click at [848, 378] on div "10 Class Pass Expires Feb 1, 2027" at bounding box center [807, 390] width 310 height 25
click at [387, 379] on link "[PERSON_NAME]" at bounding box center [375, 386] width 86 height 15
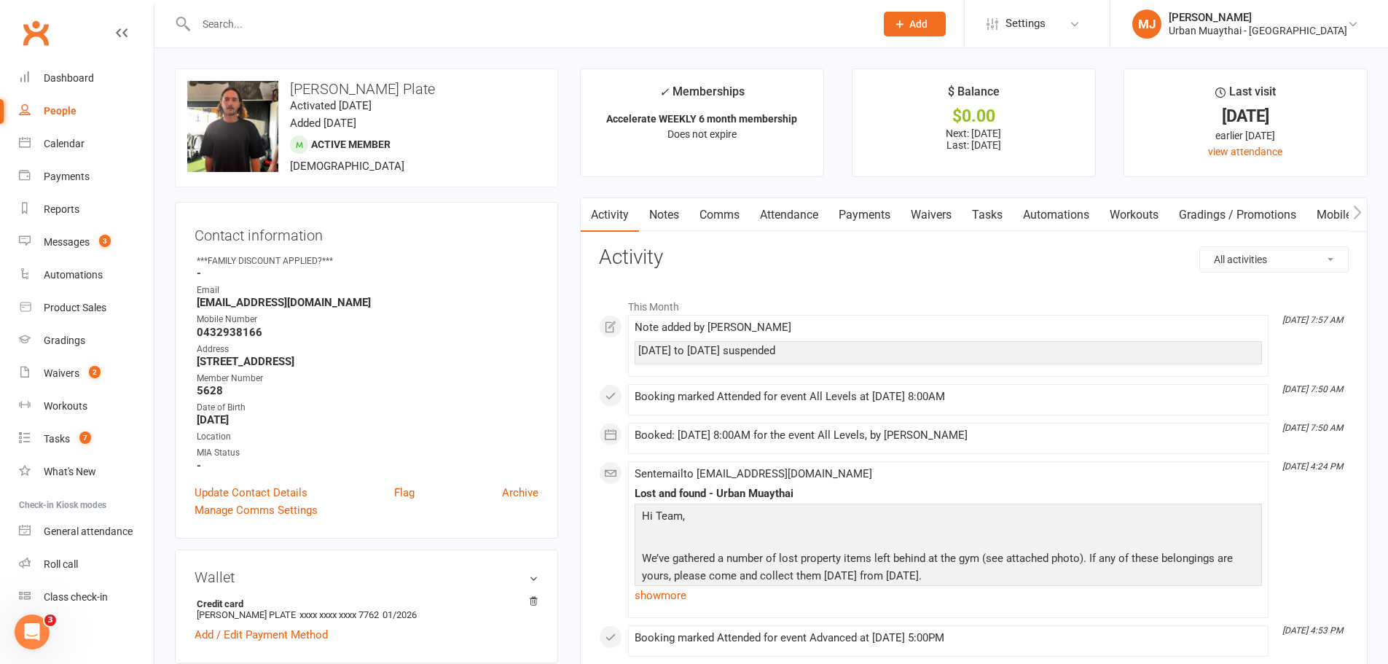
click at [679, 220] on link "Notes" at bounding box center [664, 215] width 50 height 34
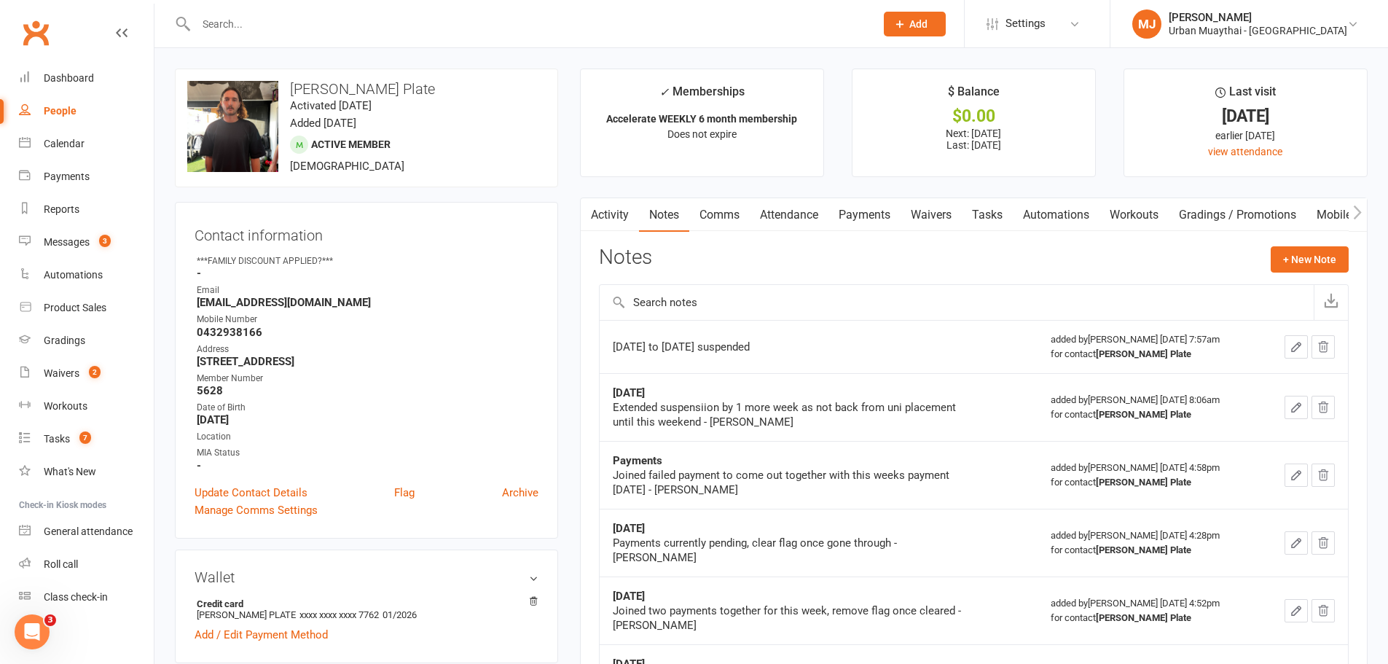
click at [921, 211] on link "Waivers" at bounding box center [931, 215] width 61 height 34
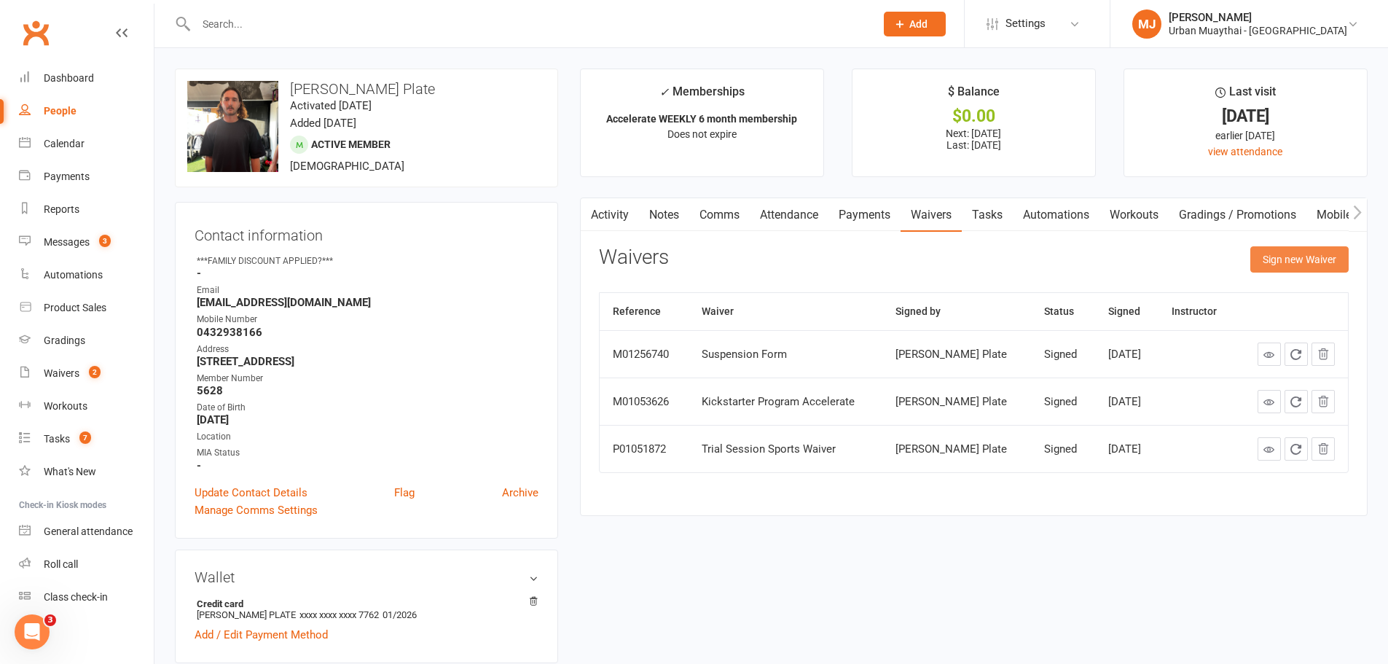
click at [1265, 262] on button "Sign new Waiver" at bounding box center [1300, 259] width 98 height 26
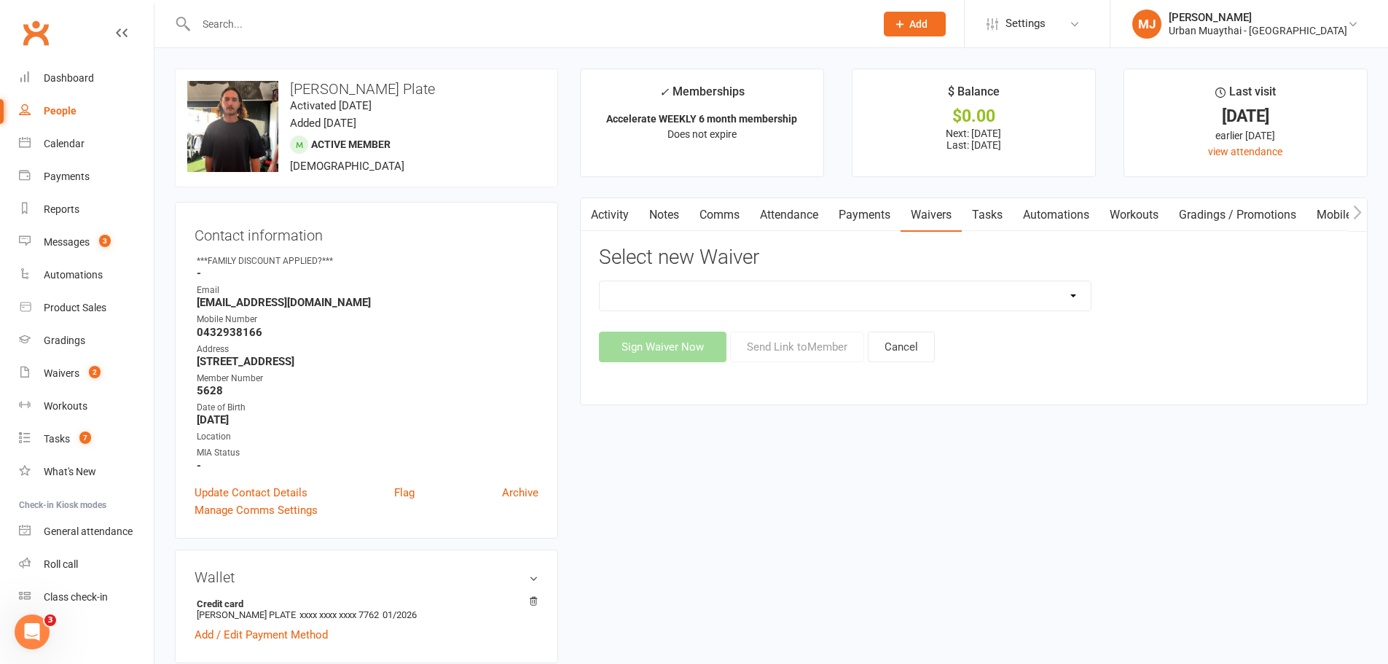
click at [990, 284] on select "12 Month Agreement 15-18 years Kickstarter Program 15-18 years membership 1 Yea…" at bounding box center [845, 295] width 491 height 29
select select "2406"
click at [600, 281] on select "12 Month Agreement 15-18 years Kickstarter Program 15-18 years membership 1 Yea…" at bounding box center [845, 295] width 491 height 29
click at [796, 350] on button "Send Link to Member" at bounding box center [797, 347] width 134 height 31
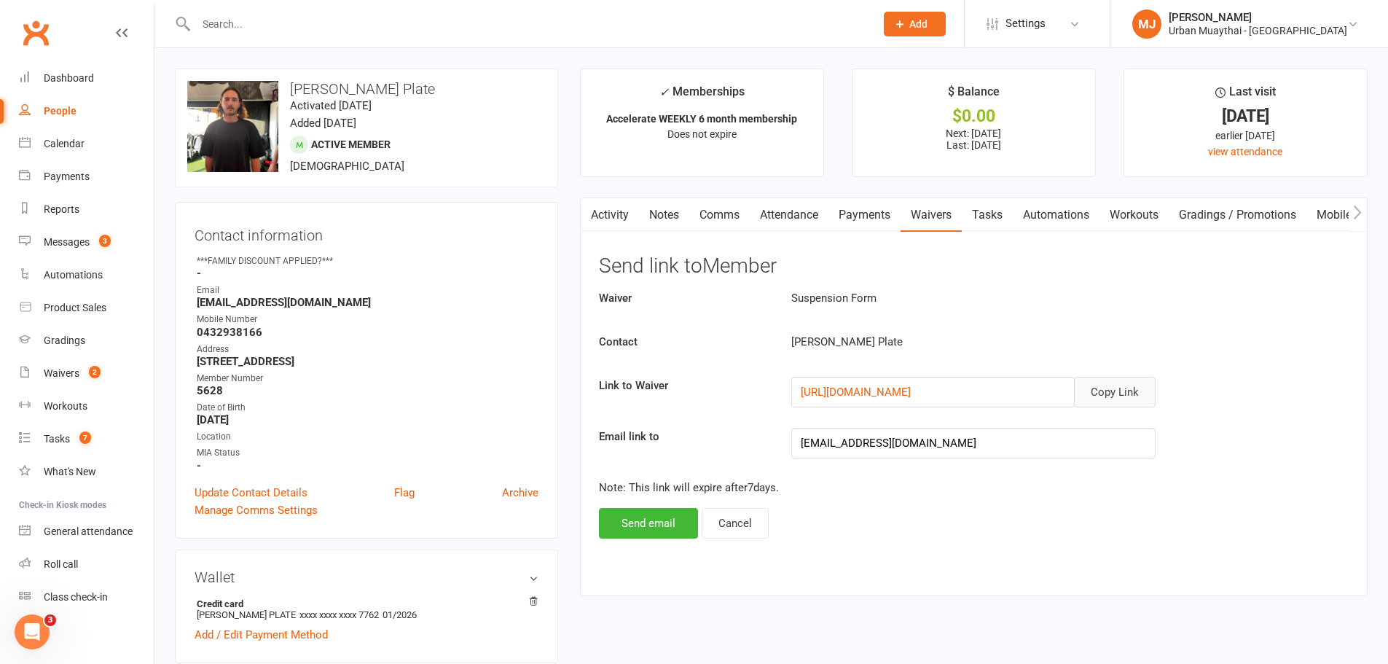
click at [1099, 396] on button "Copy Link" at bounding box center [1115, 392] width 82 height 31
click at [1136, 400] on button "Copy Link" at bounding box center [1115, 392] width 82 height 31
click at [729, 211] on link "Comms" at bounding box center [719, 215] width 60 height 34
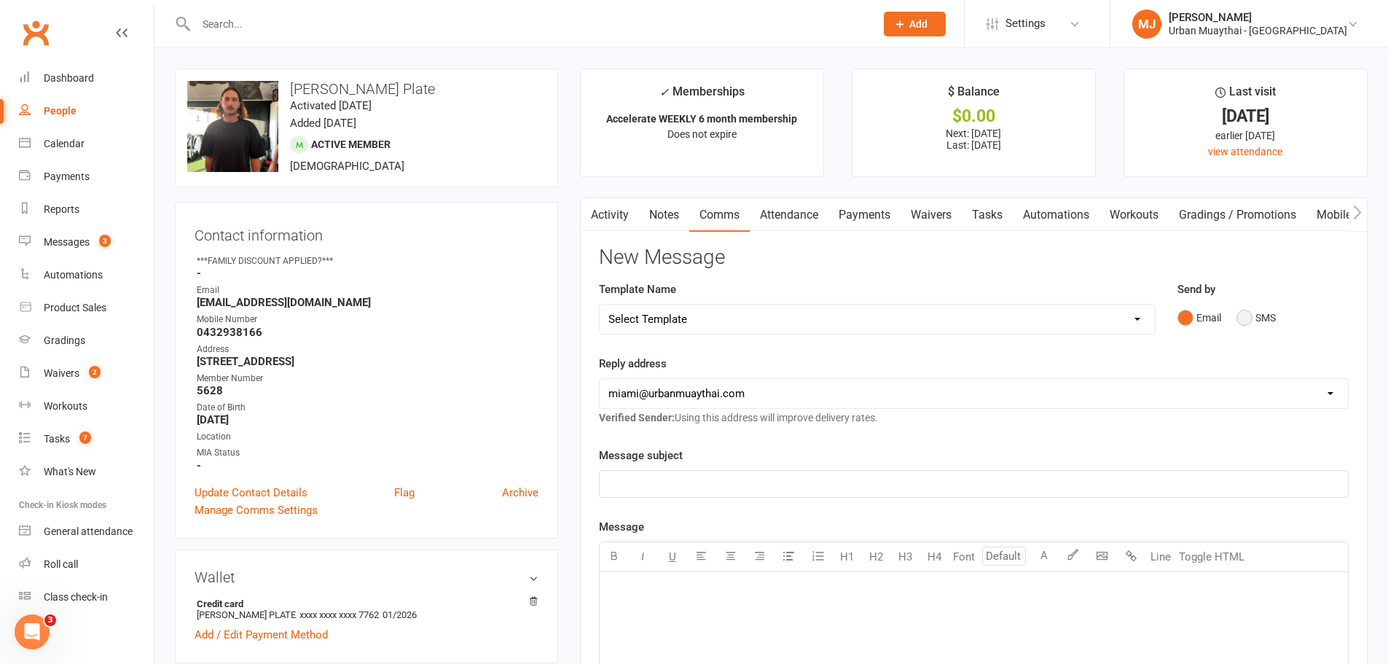
click at [1246, 313] on button "SMS" at bounding box center [1256, 318] width 39 height 28
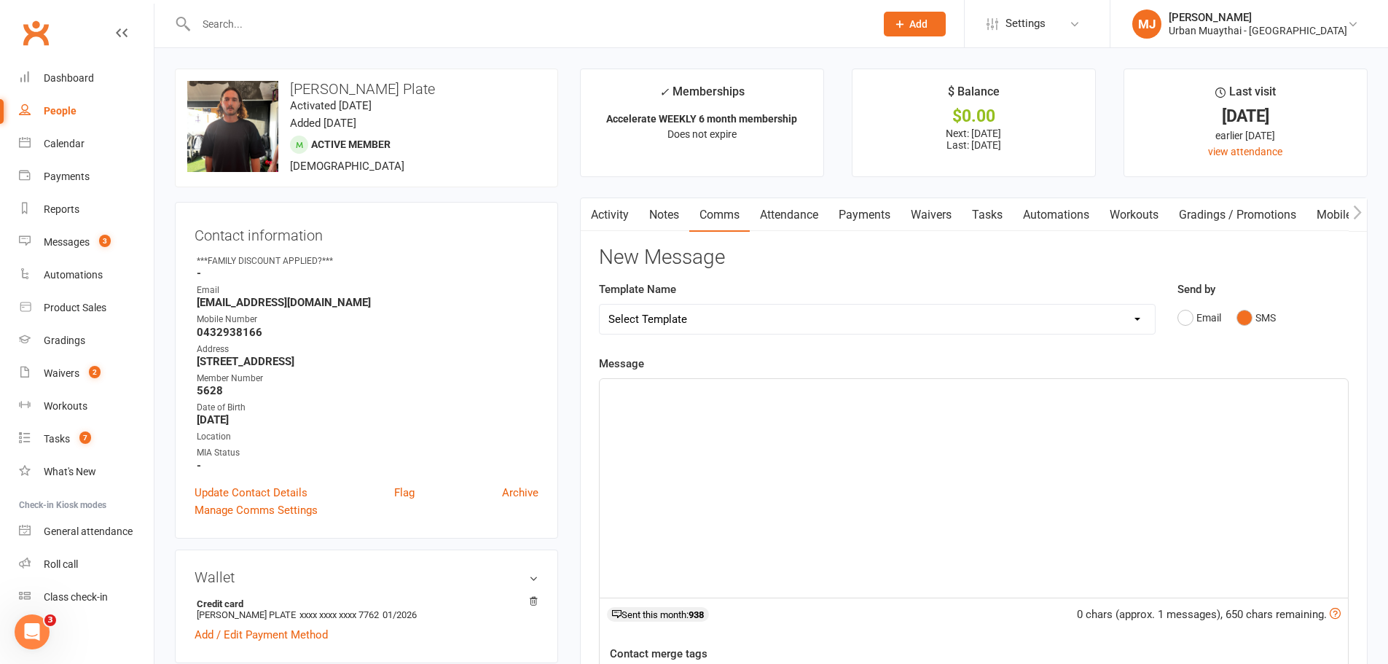
click at [1039, 421] on div "﻿" at bounding box center [974, 488] width 749 height 219
click at [1176, 310] on div "Send by Email SMS" at bounding box center [1263, 316] width 193 height 71
click at [1185, 314] on button "Email" at bounding box center [1200, 318] width 44 height 28
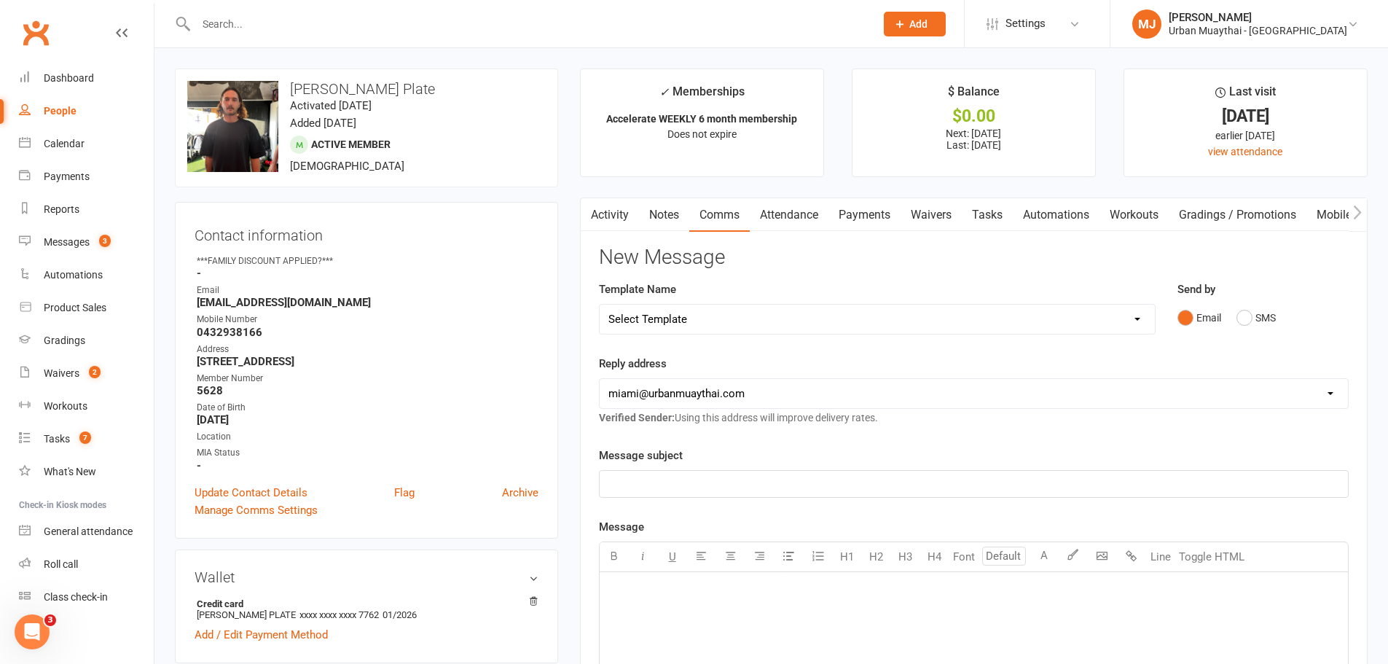
click at [842, 477] on p "﻿" at bounding box center [974, 483] width 731 height 17
click at [639, 491] on span "Suspeion form" at bounding box center [644, 483] width 71 height 13
click at [712, 595] on p "﻿" at bounding box center [974, 590] width 731 height 17
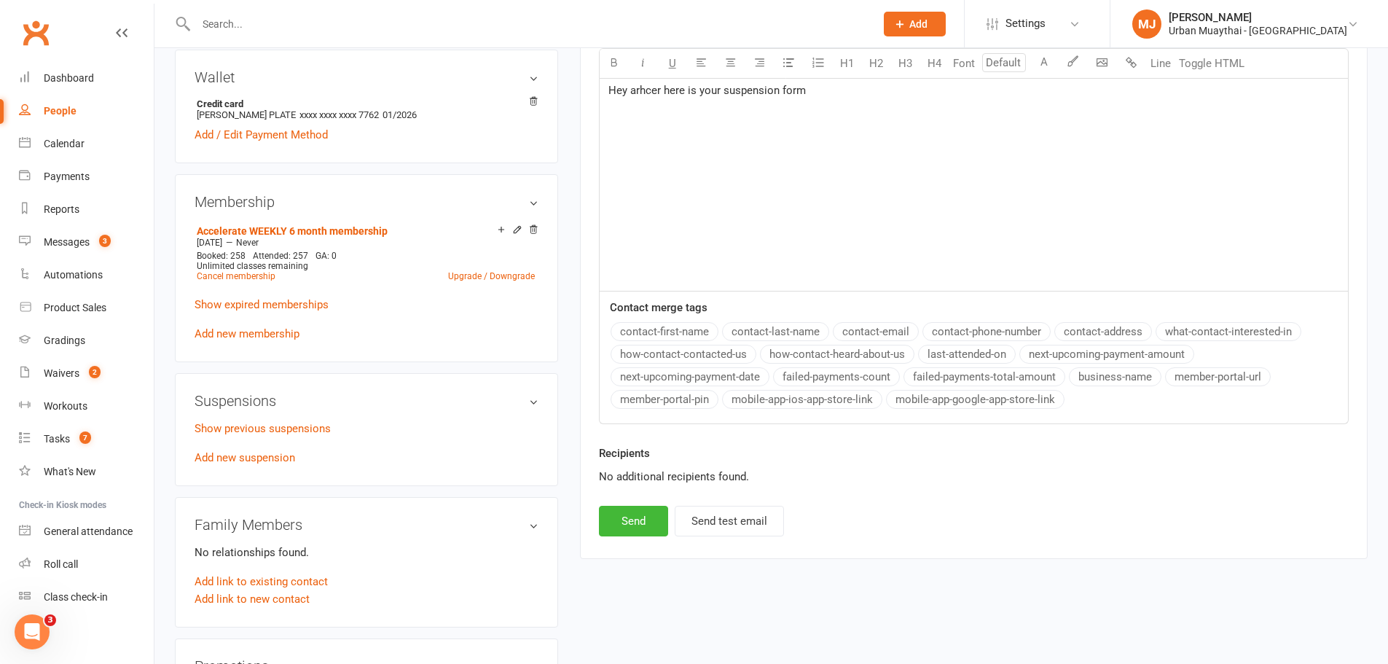
click at [687, 126] on div "Hey arhcer here is your suspension form" at bounding box center [974, 181] width 749 height 219
click at [916, 111] on div "Hey arhcer here is your suspension form" at bounding box center [974, 181] width 749 height 219
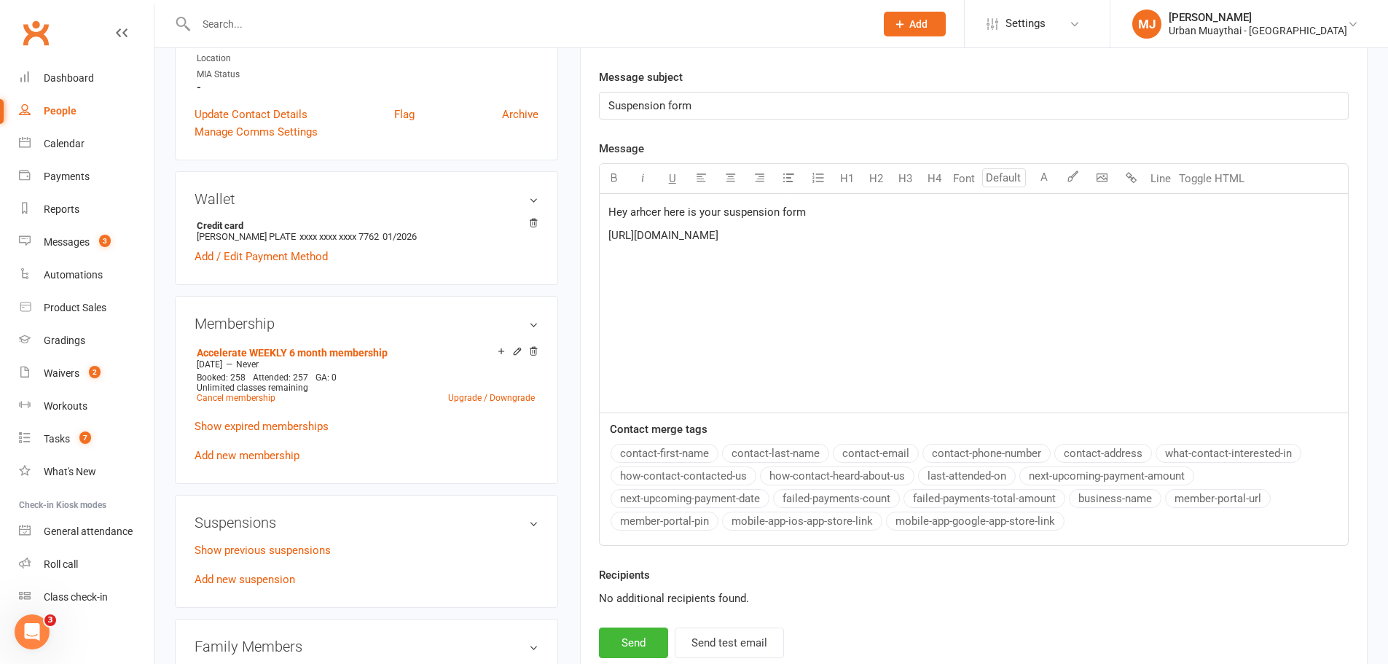
scroll to position [354, 0]
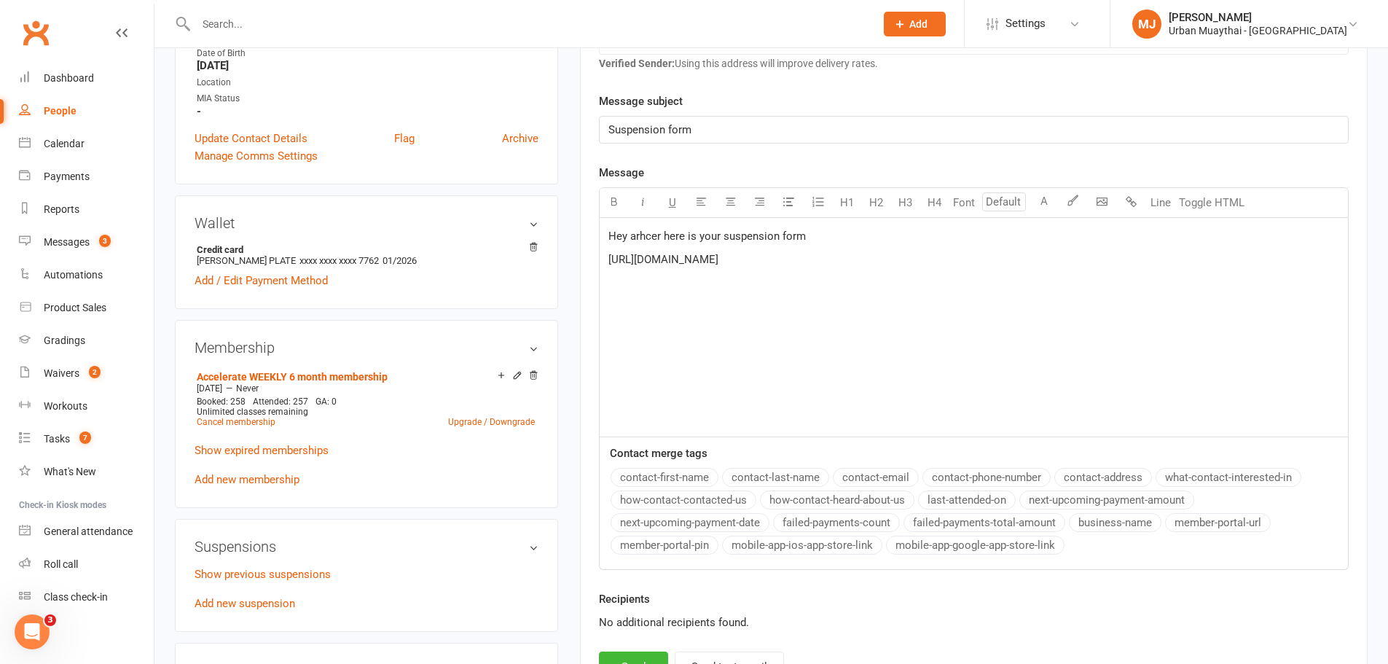
click at [638, 227] on p "Hey arhcer here is your suspension form" at bounding box center [974, 235] width 731 height 17
click at [641, 239] on span "Hey arhcer here is your suspension form" at bounding box center [708, 236] width 198 height 13
drag, startPoint x: 641, startPoint y: 239, endPoint x: 669, endPoint y: 230, distance: 29.7
click at [669, 230] on span "Hey arhcer here is your suspension form" at bounding box center [708, 236] width 198 height 13
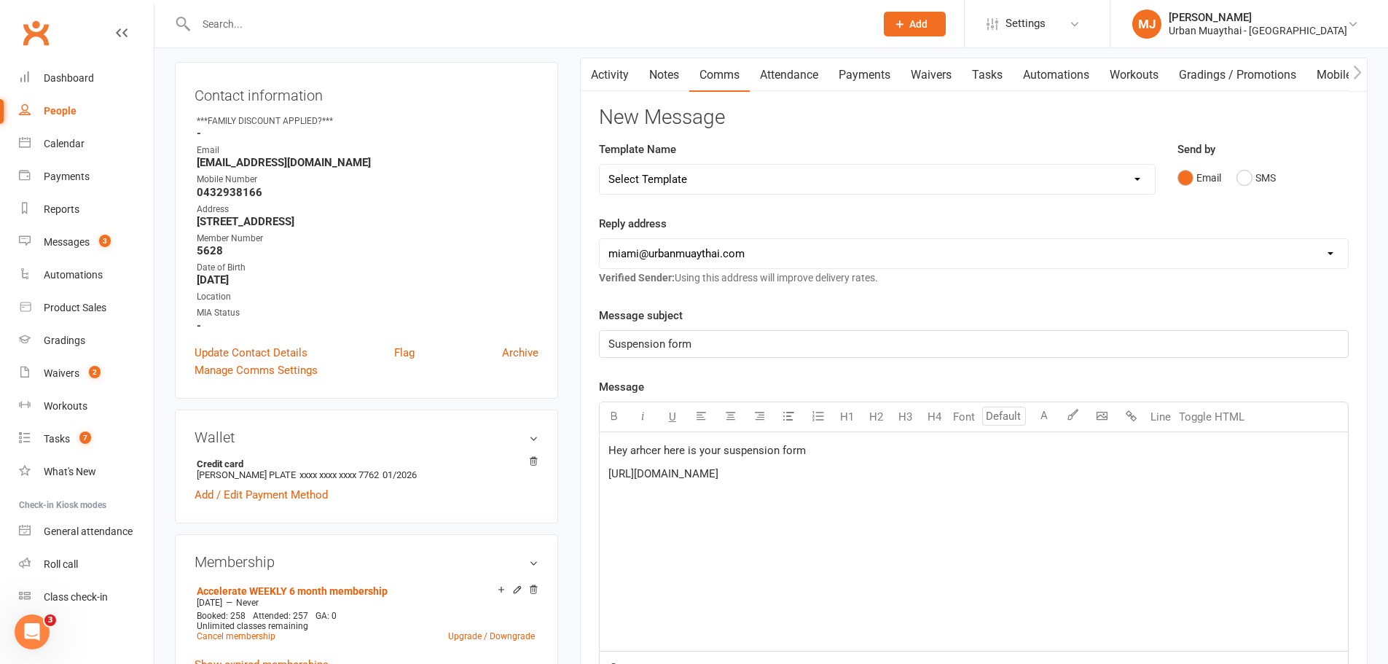
scroll to position [146, 0]
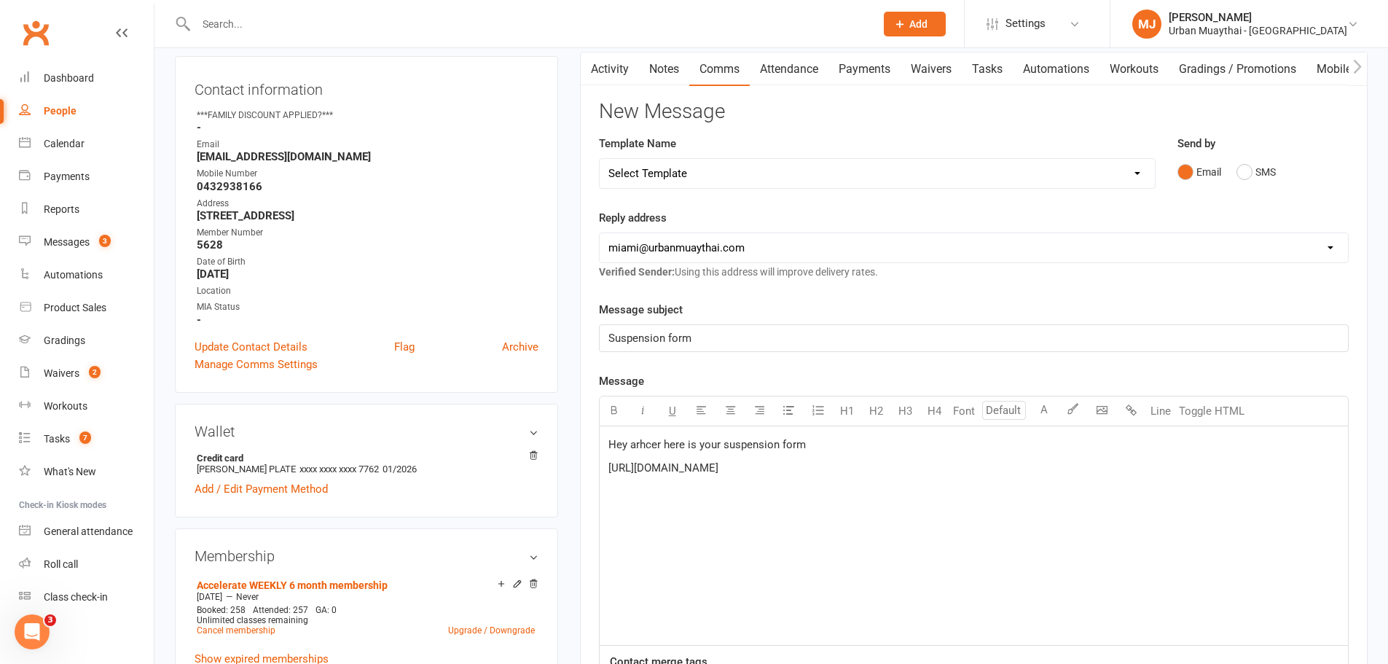
click at [641, 447] on span "Hey arhcer here is your suspension form" at bounding box center [708, 444] width 198 height 13
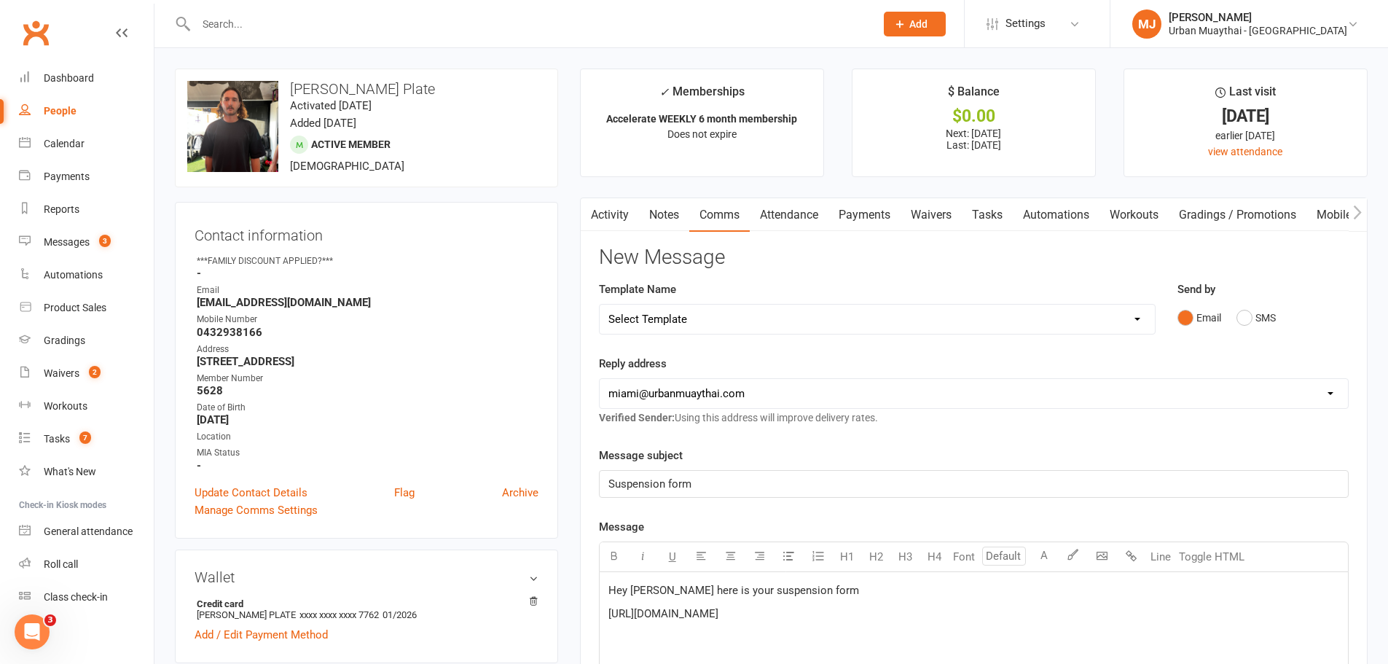
scroll to position [73, 0]
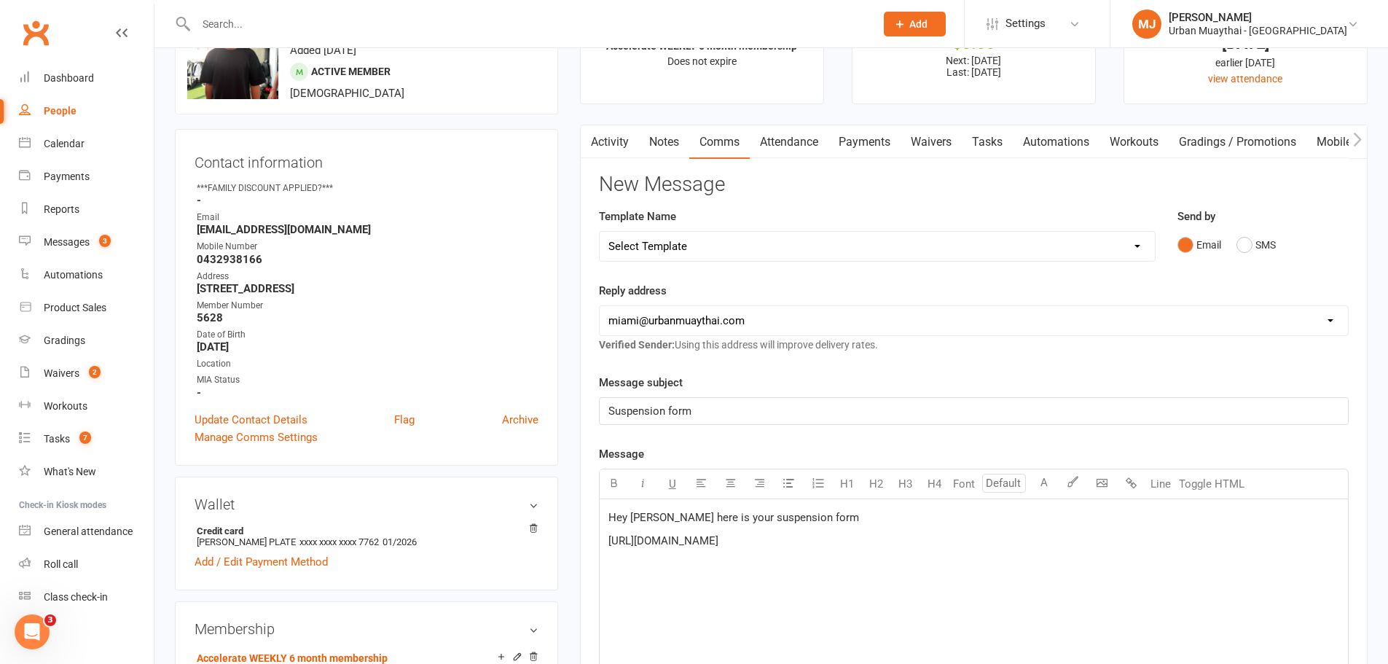
click at [634, 521] on span "Hey archer here is your suspension form" at bounding box center [734, 517] width 251 height 13
click at [1310, 550] on div "Hey Archer here is your suspension form https://app.clubworx.com/websites/urban…" at bounding box center [974, 608] width 749 height 219
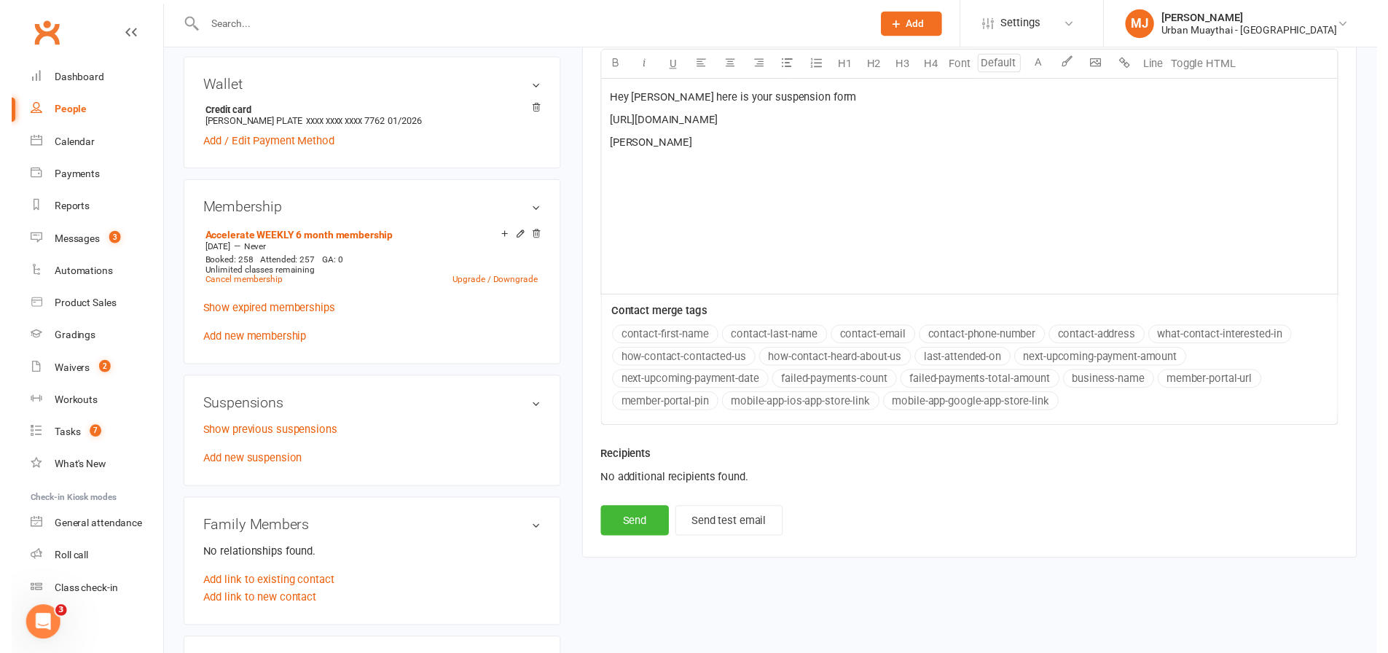
scroll to position [510, 0]
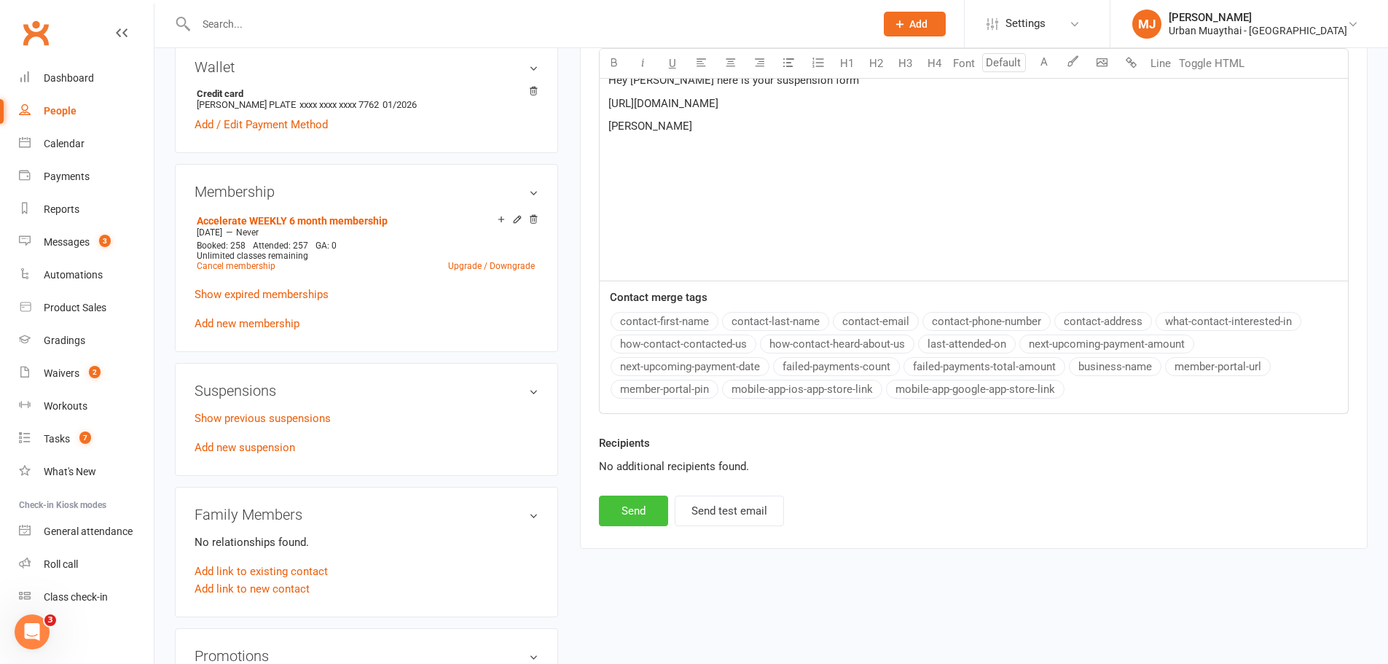
click at [622, 503] on button "Send" at bounding box center [633, 511] width 69 height 31
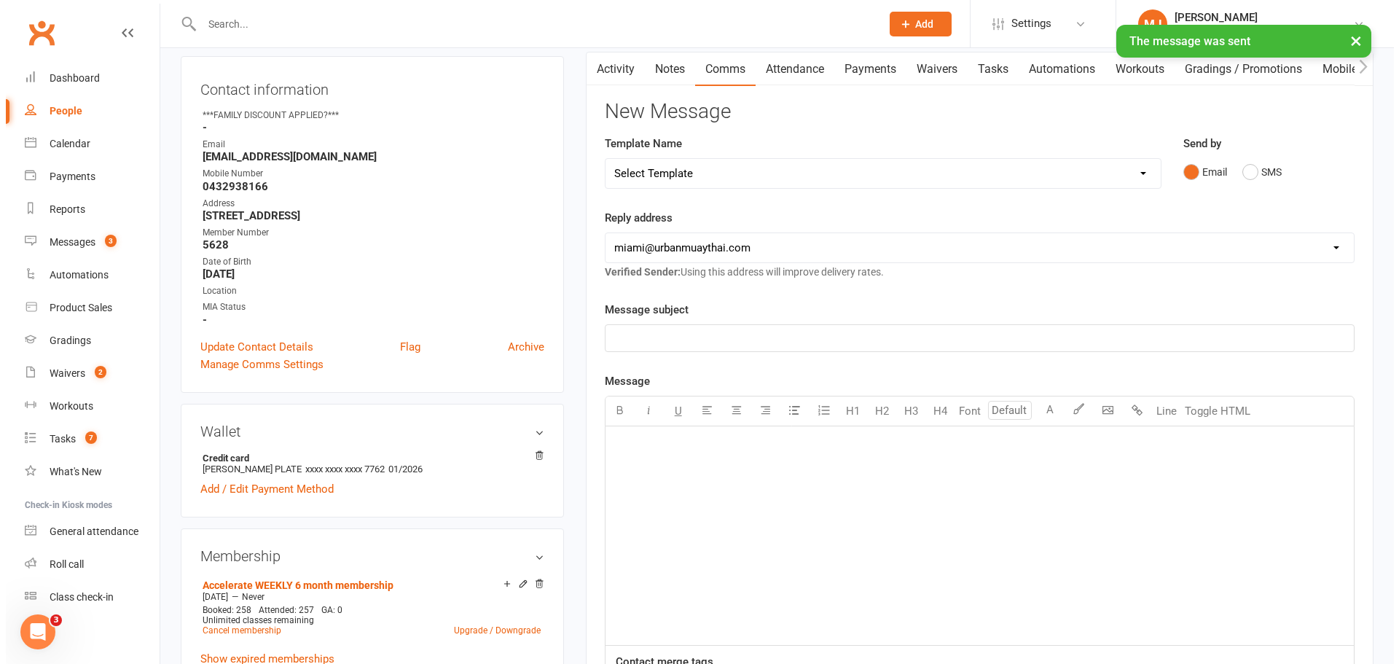
scroll to position [0, 0]
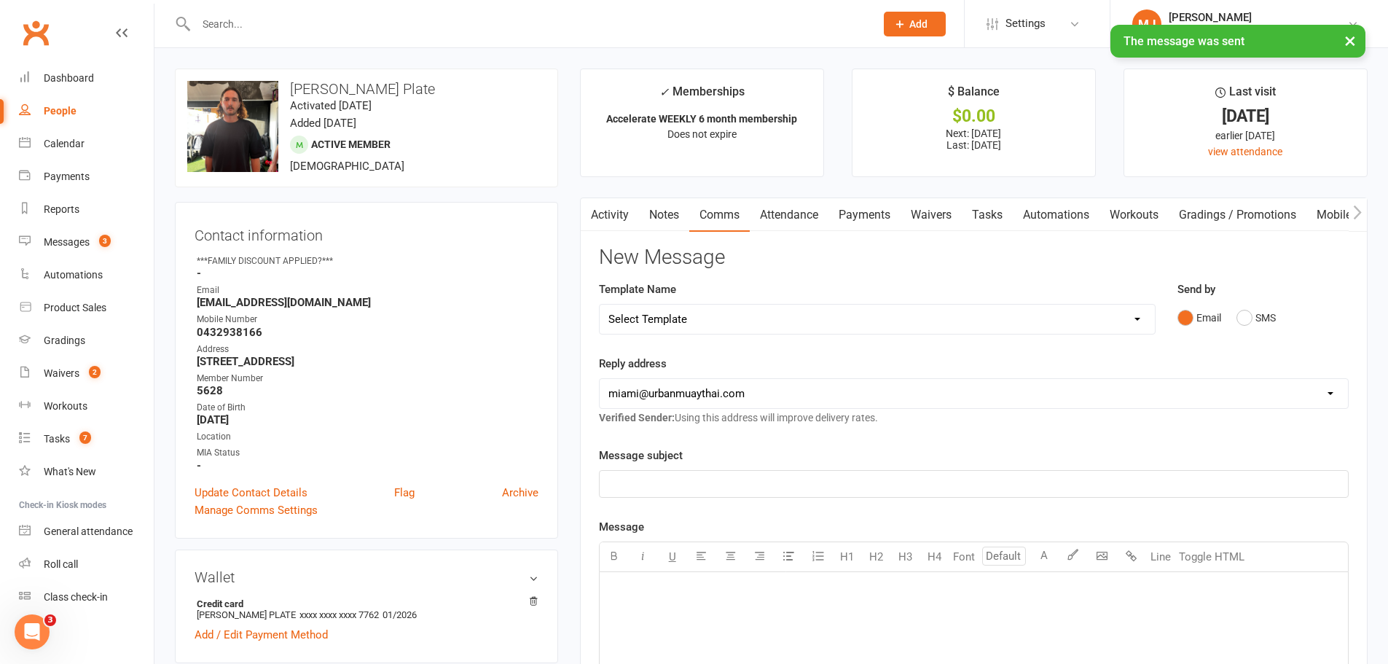
click at [658, 206] on link "Notes" at bounding box center [664, 215] width 50 height 34
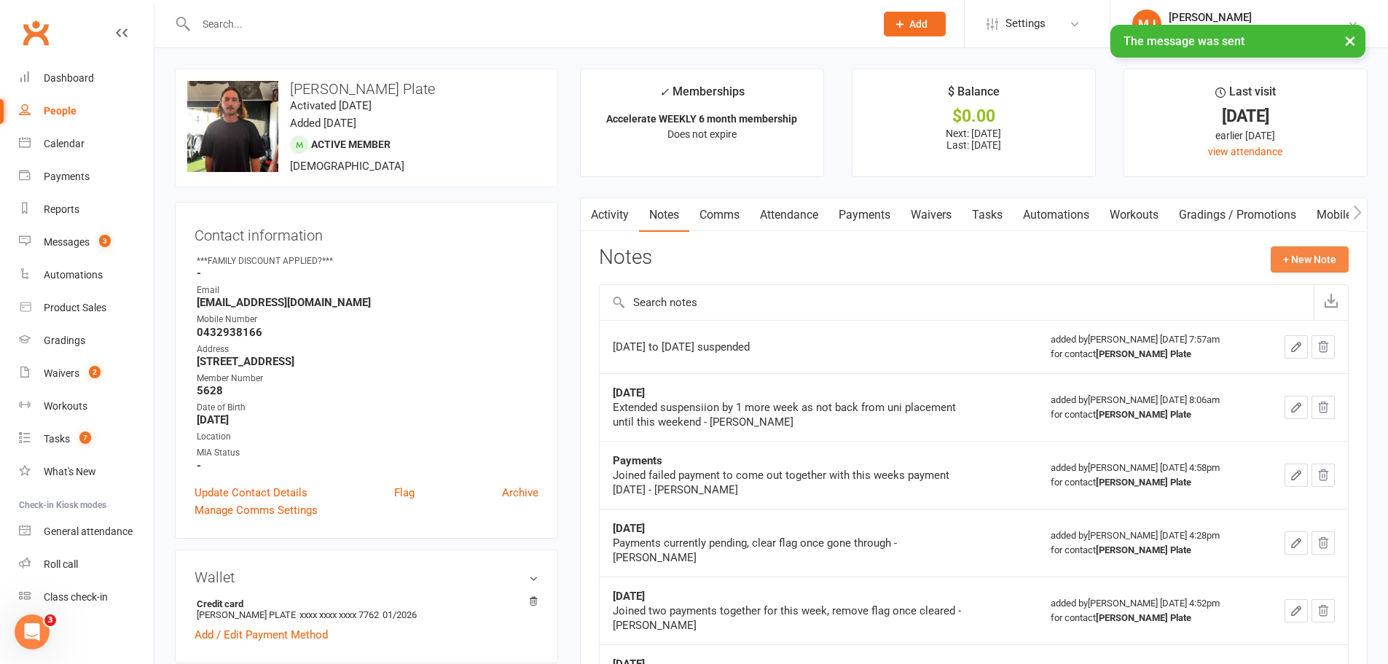
click at [1332, 265] on button "+ New Note" at bounding box center [1310, 259] width 78 height 26
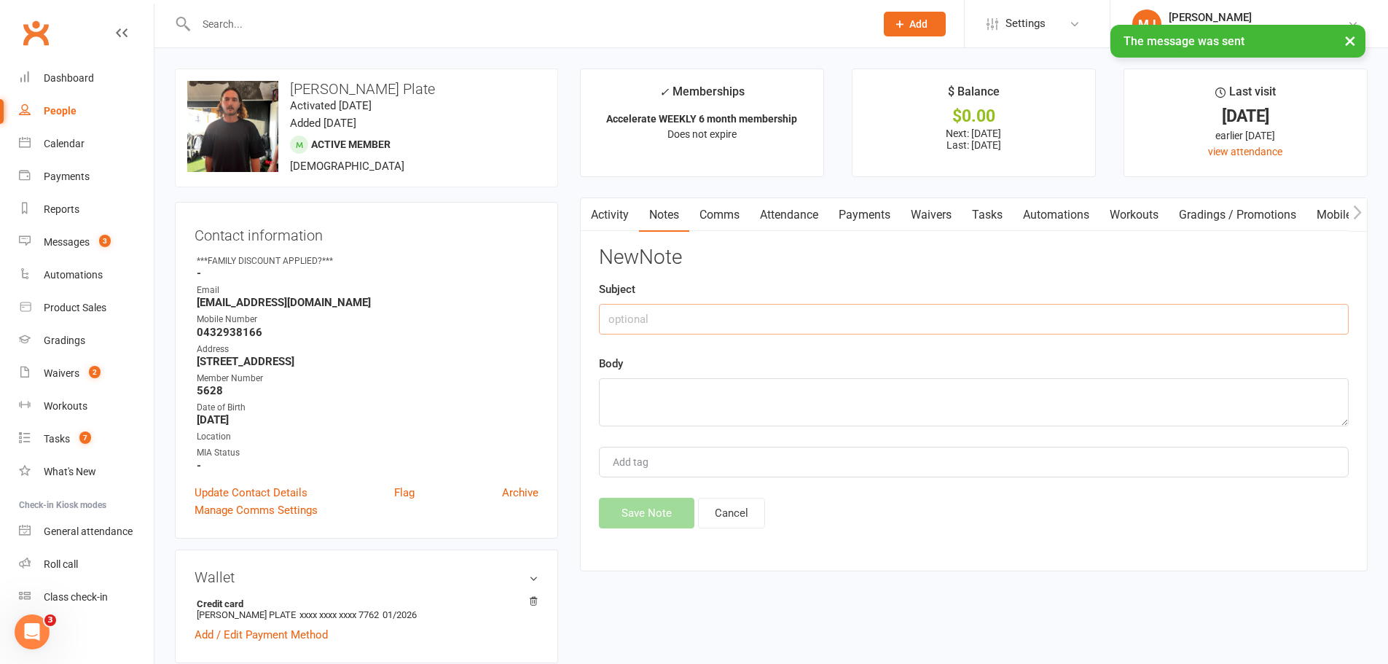
click at [672, 317] on input "text" at bounding box center [974, 319] width 750 height 31
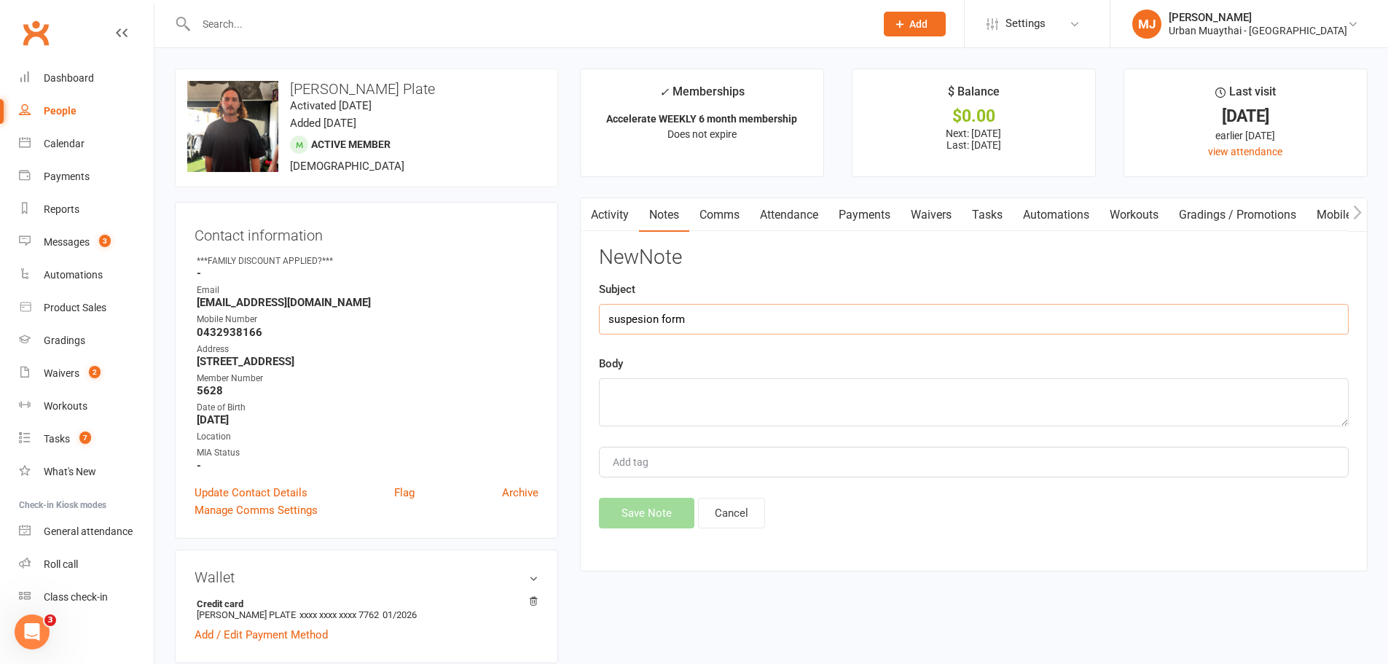
type input "suspesion form"
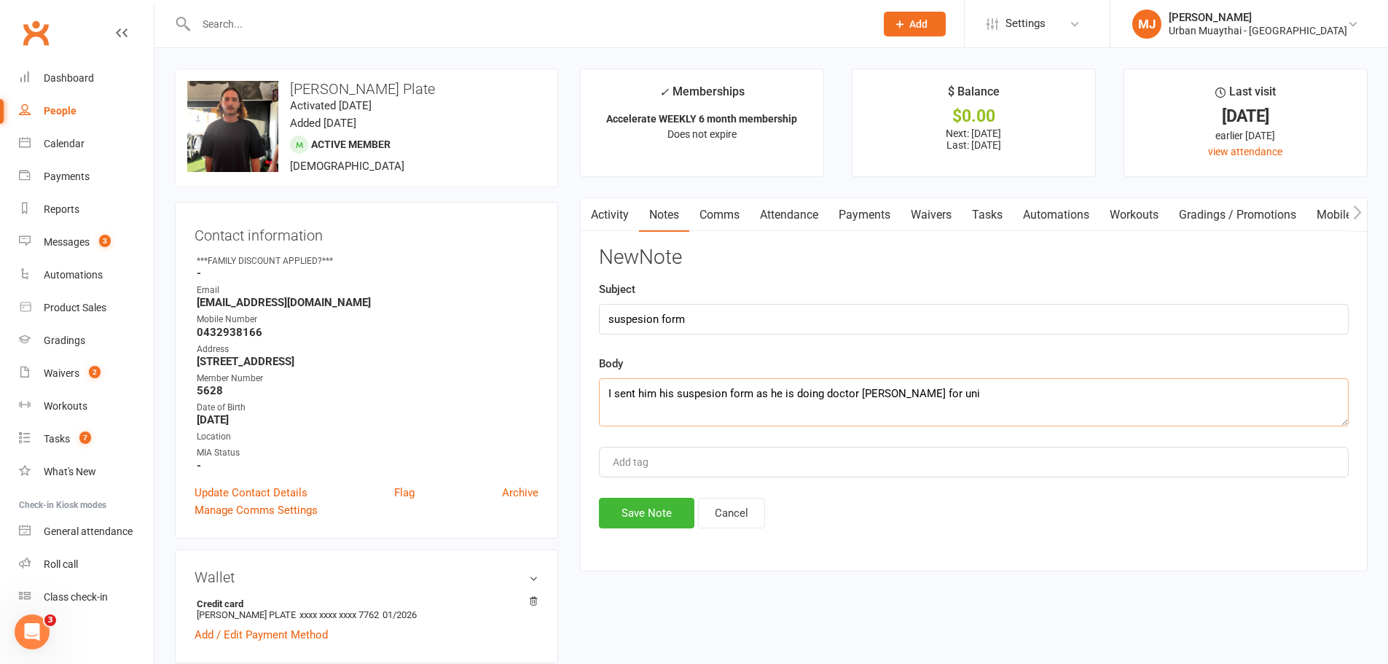
click at [874, 391] on textarea "I sent him his suspesion form as he is doing doctor sutff for uni" at bounding box center [974, 402] width 750 height 48
click at [679, 391] on textarea "I sent him his suspesion form as he is doing doctor stuff for uni" at bounding box center [974, 402] width 750 height 48
type textarea "I sent him his suspension form as he is doing doctor stuff for uni"
click at [672, 506] on button "Save Note" at bounding box center [646, 513] width 95 height 31
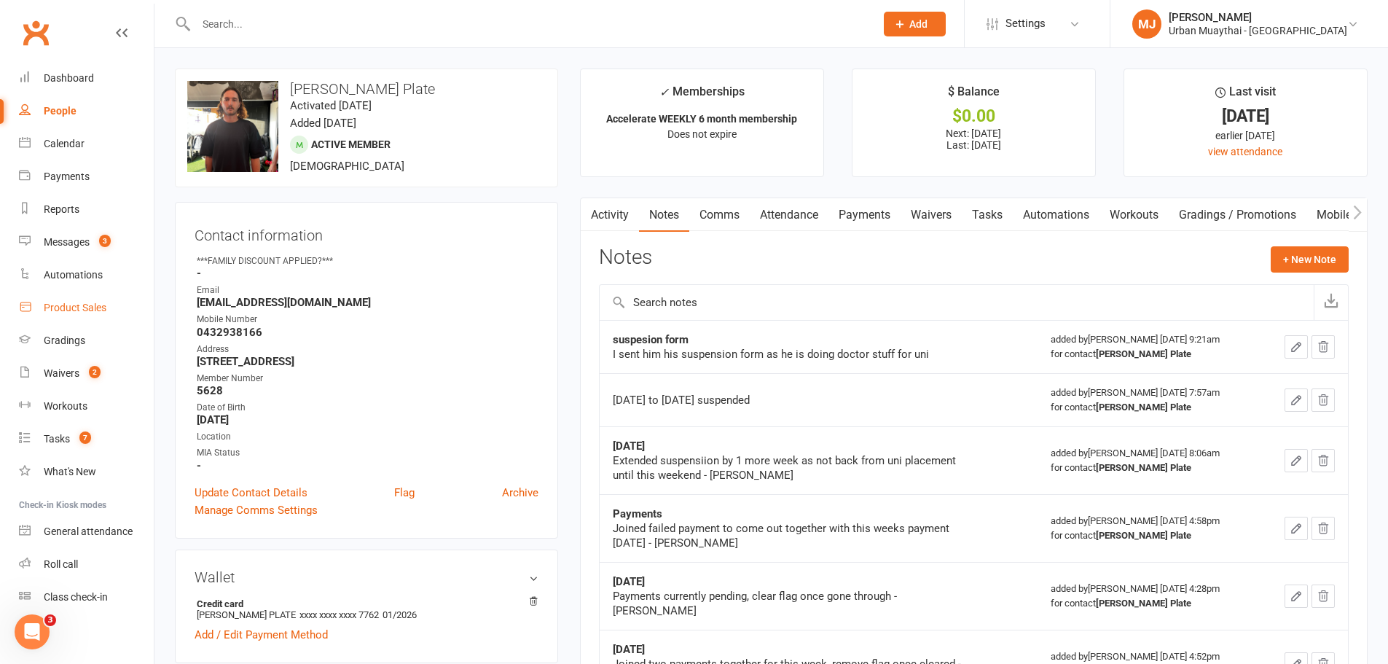
click at [59, 297] on link "Product Sales" at bounding box center [86, 308] width 135 height 33
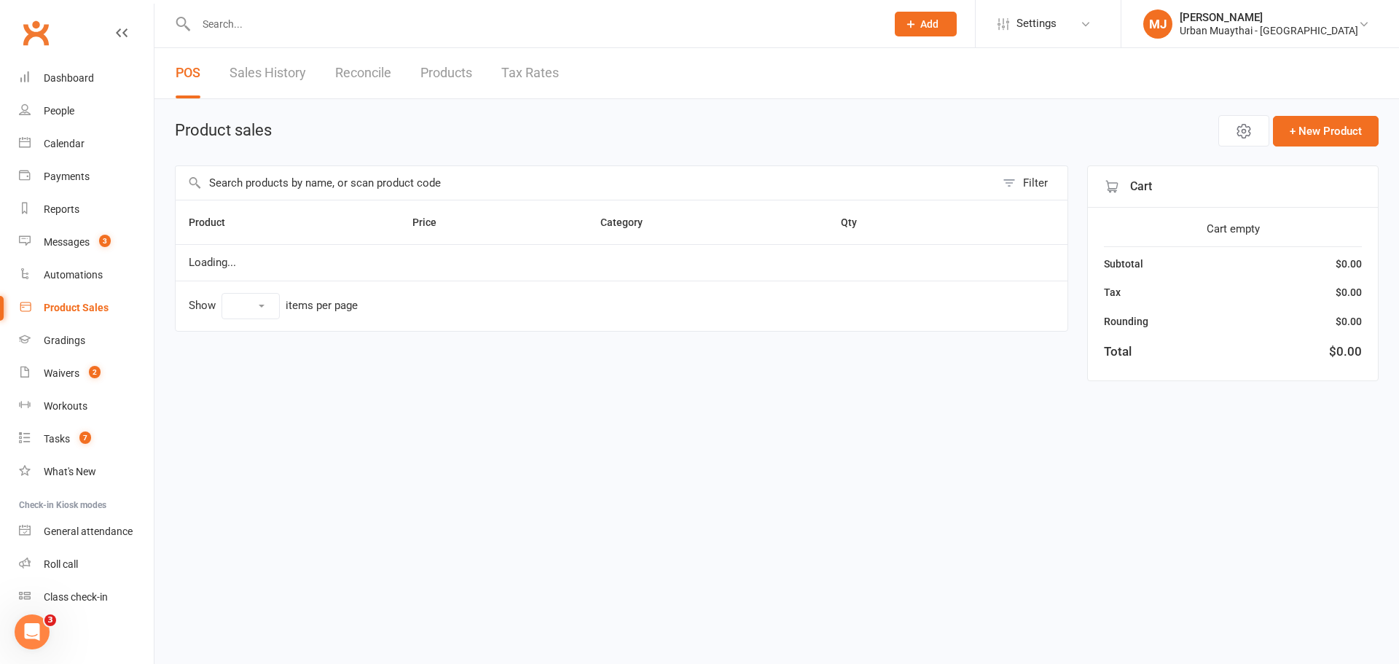
select select "100"
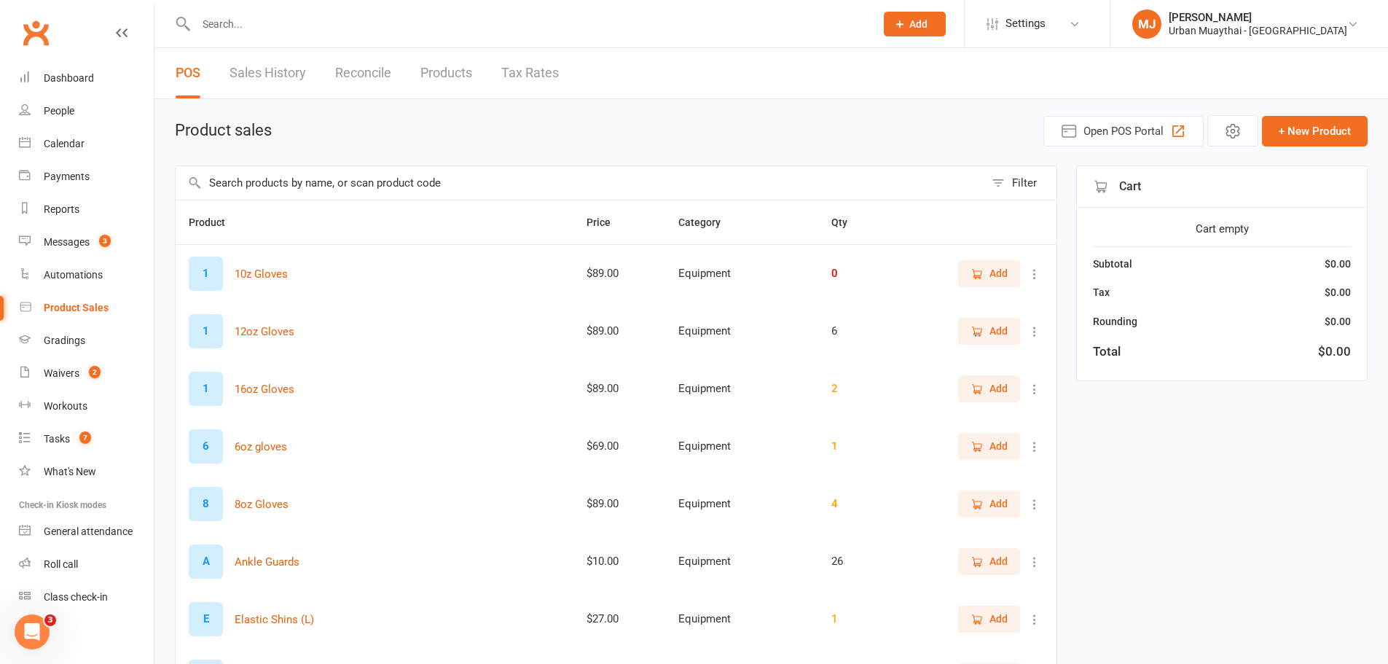
click at [362, 192] on input "text" at bounding box center [580, 183] width 809 height 34
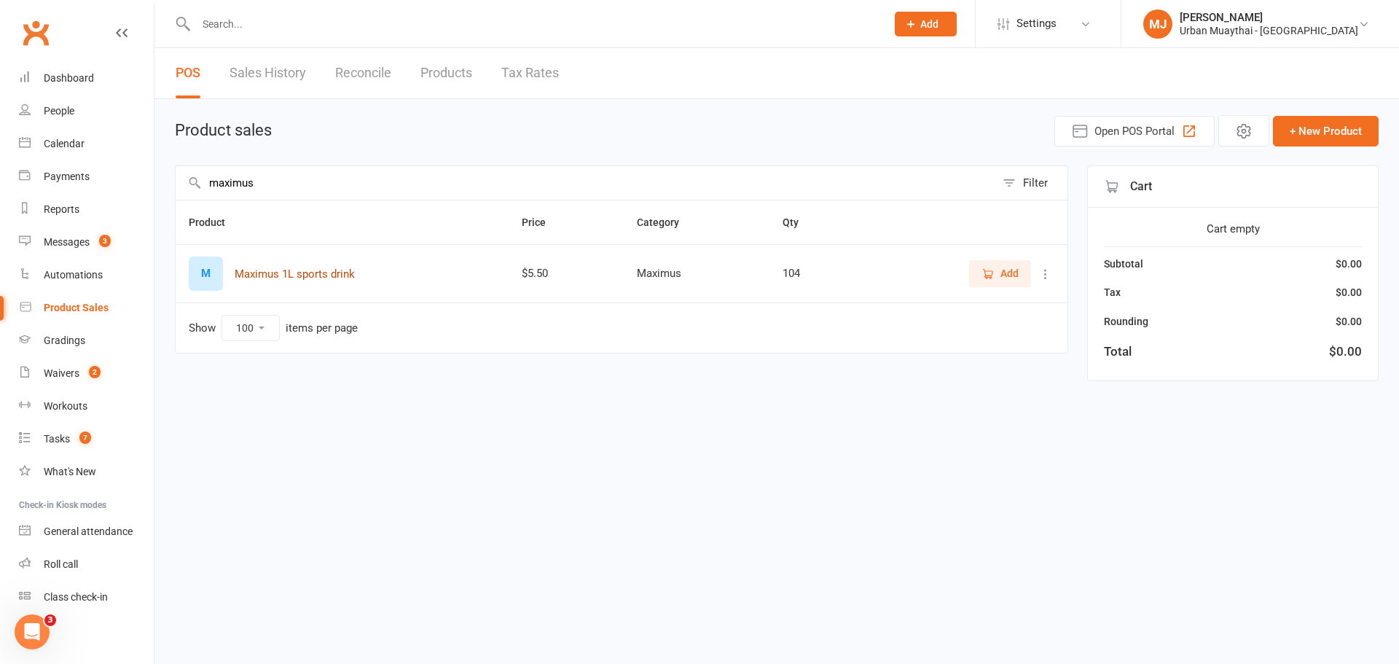
type input "maximus"
click at [330, 268] on button "Maximus 1L sports drink" at bounding box center [295, 273] width 120 height 17
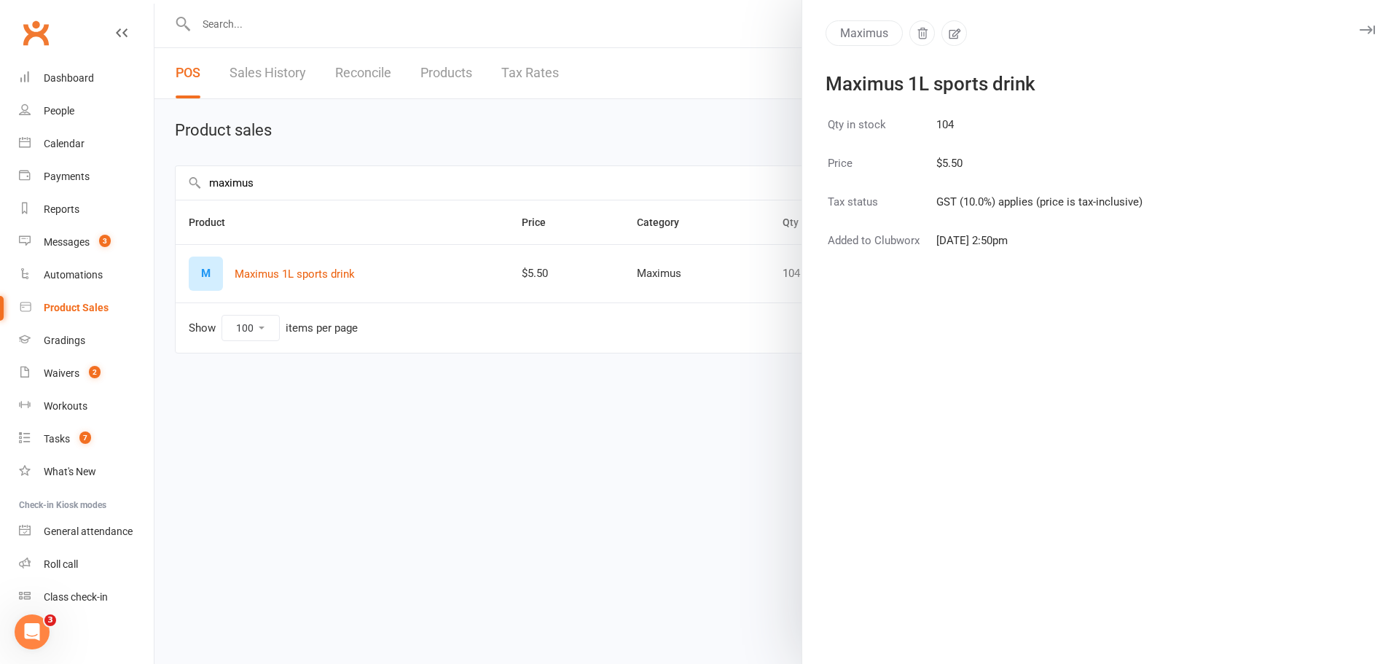
click at [577, 430] on div at bounding box center [777, 332] width 1245 height 664
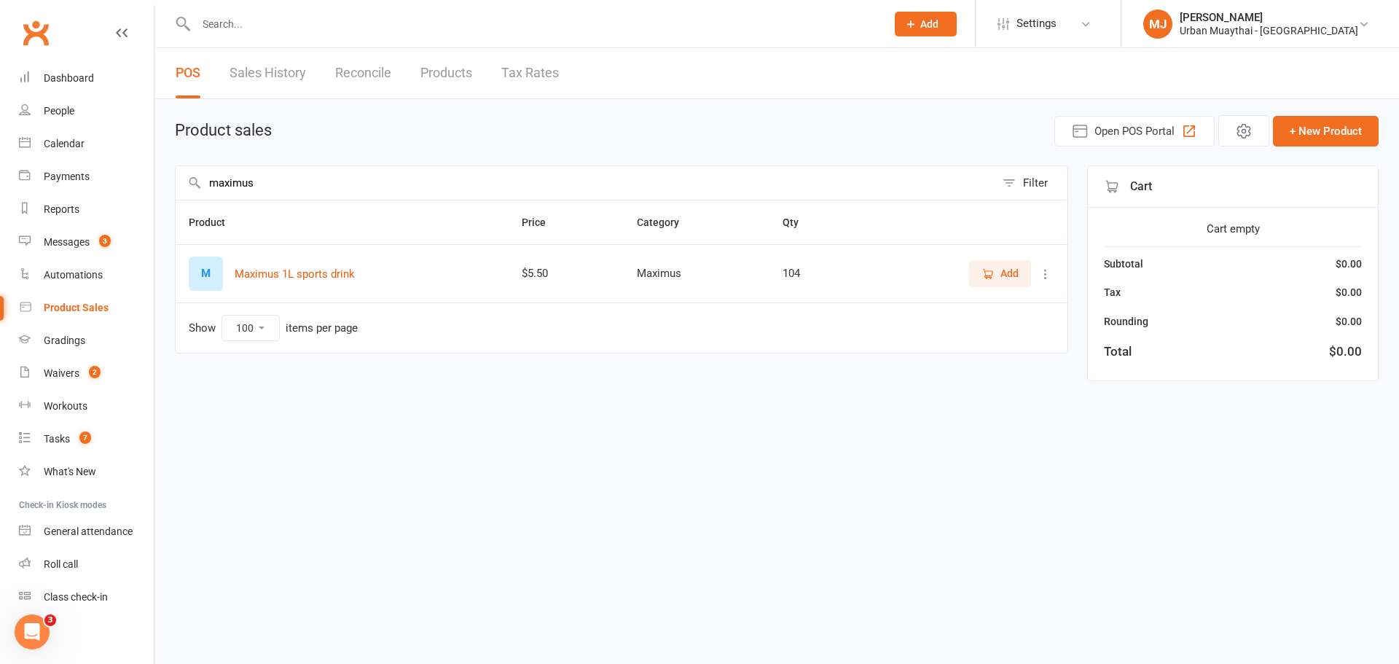
click at [989, 270] on icon "button" at bounding box center [988, 273] width 13 height 13
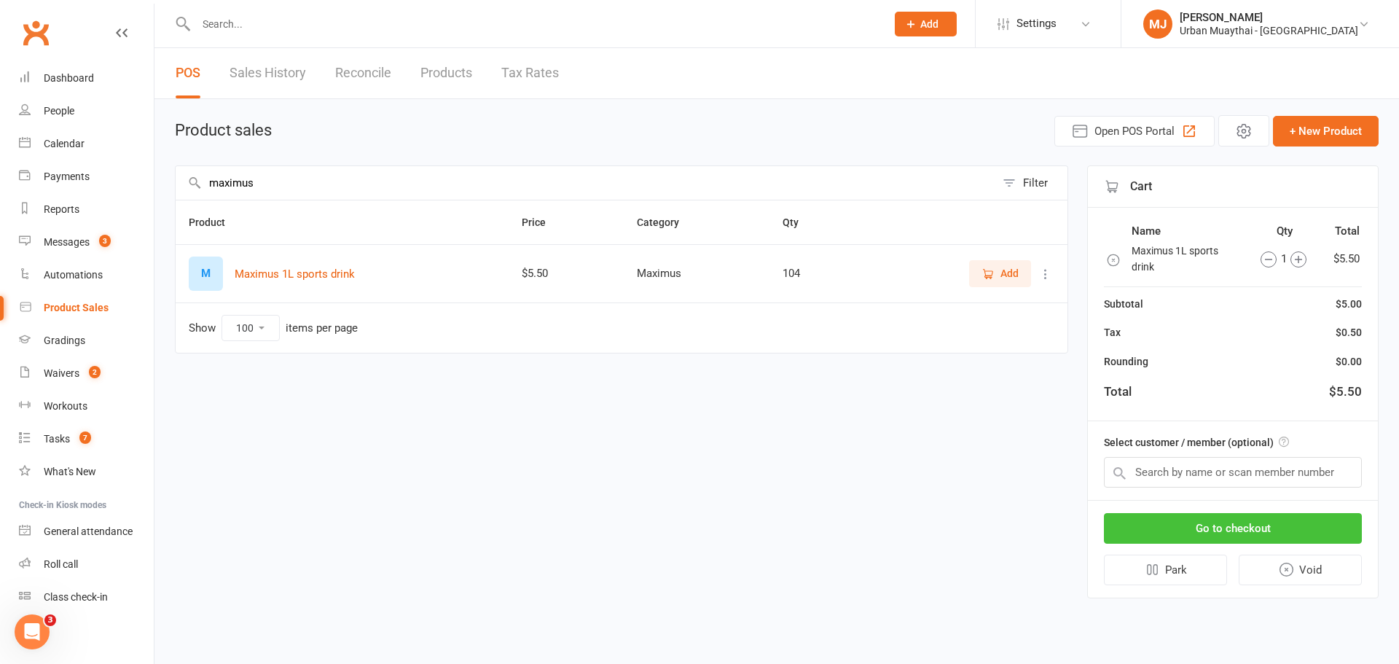
click at [1334, 525] on button "Go to checkout" at bounding box center [1233, 528] width 258 height 31
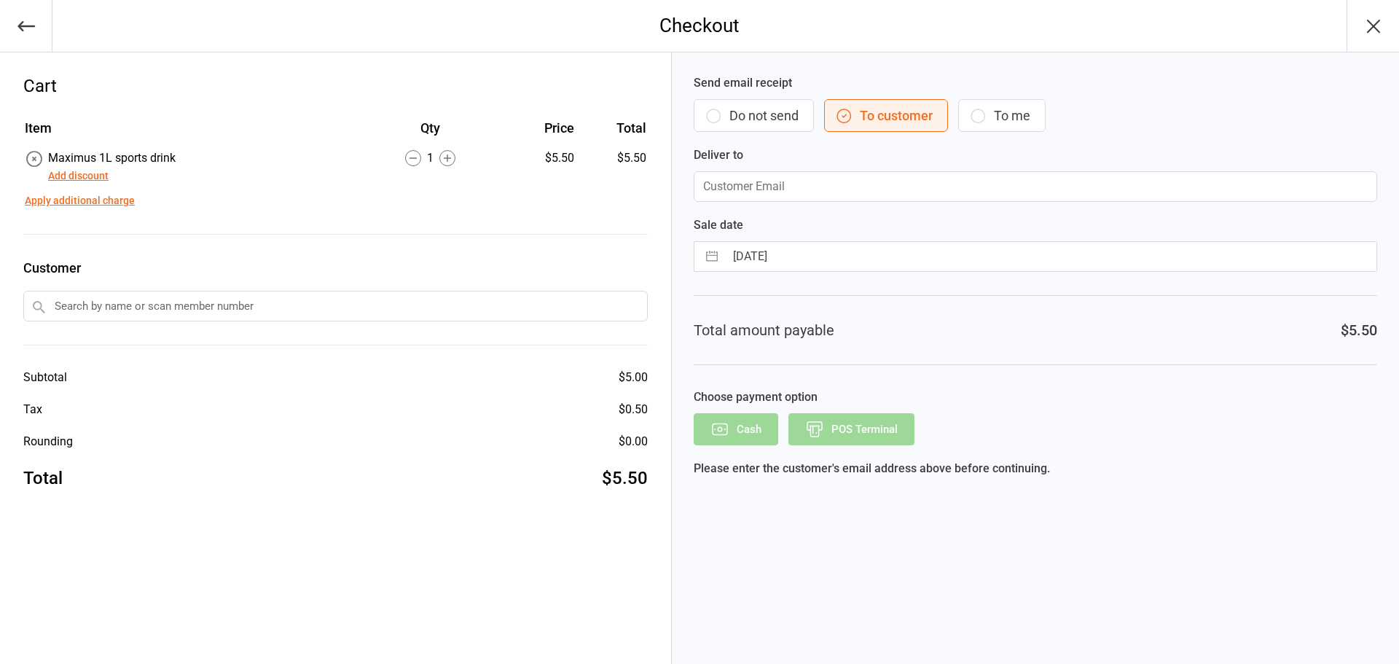
click at [775, 121] on button "Do not send" at bounding box center [754, 115] width 120 height 33
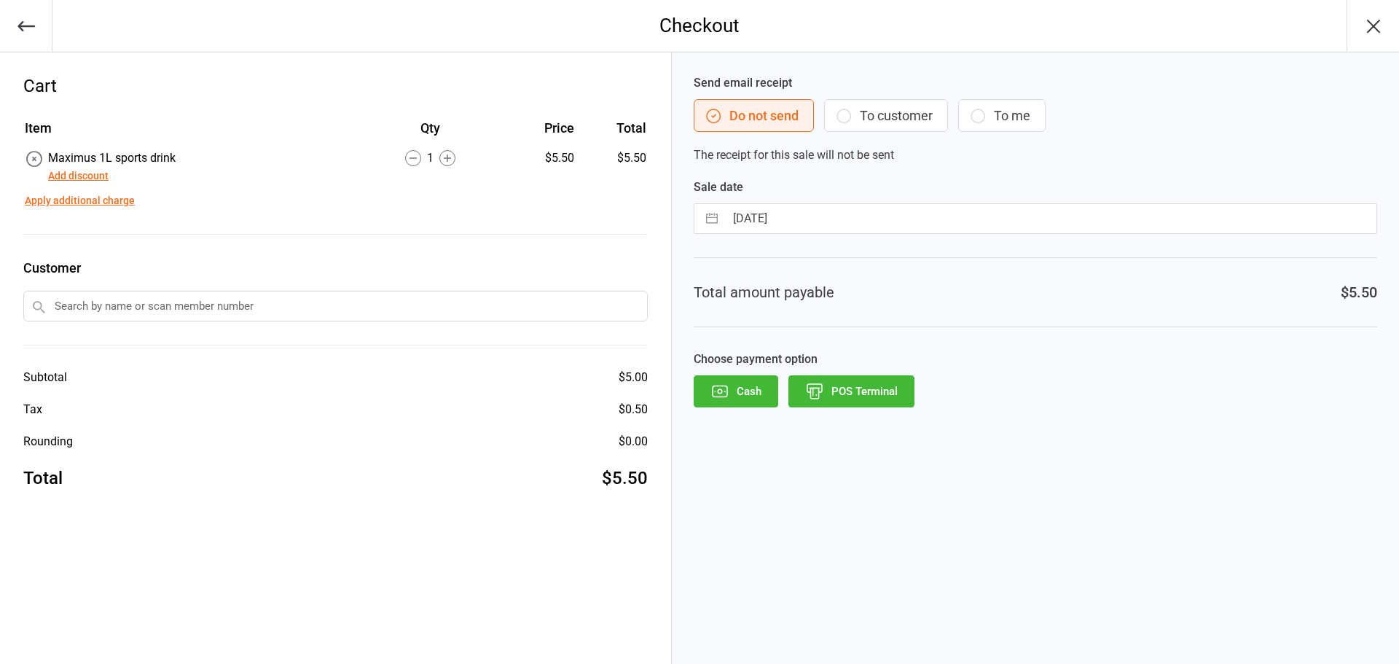
click at [876, 380] on button "POS Terminal" at bounding box center [852, 391] width 126 height 32
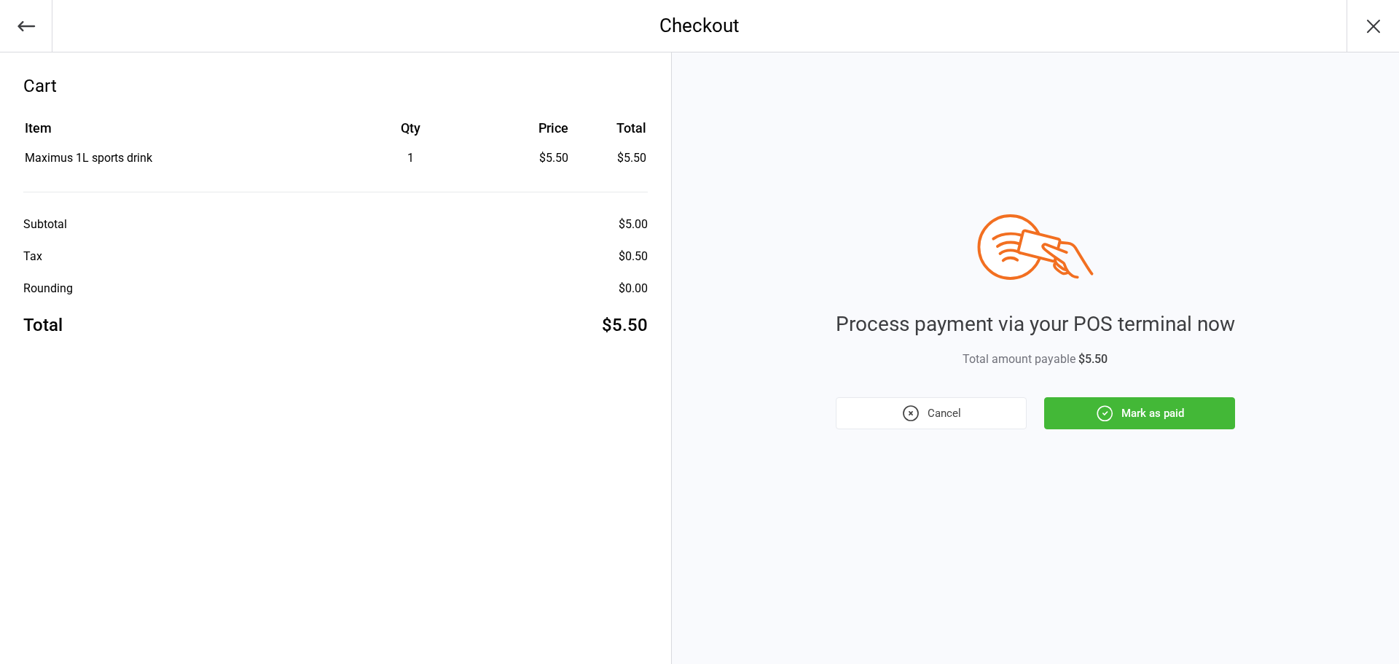
click at [1093, 402] on button "Mark as paid" at bounding box center [1139, 413] width 191 height 32
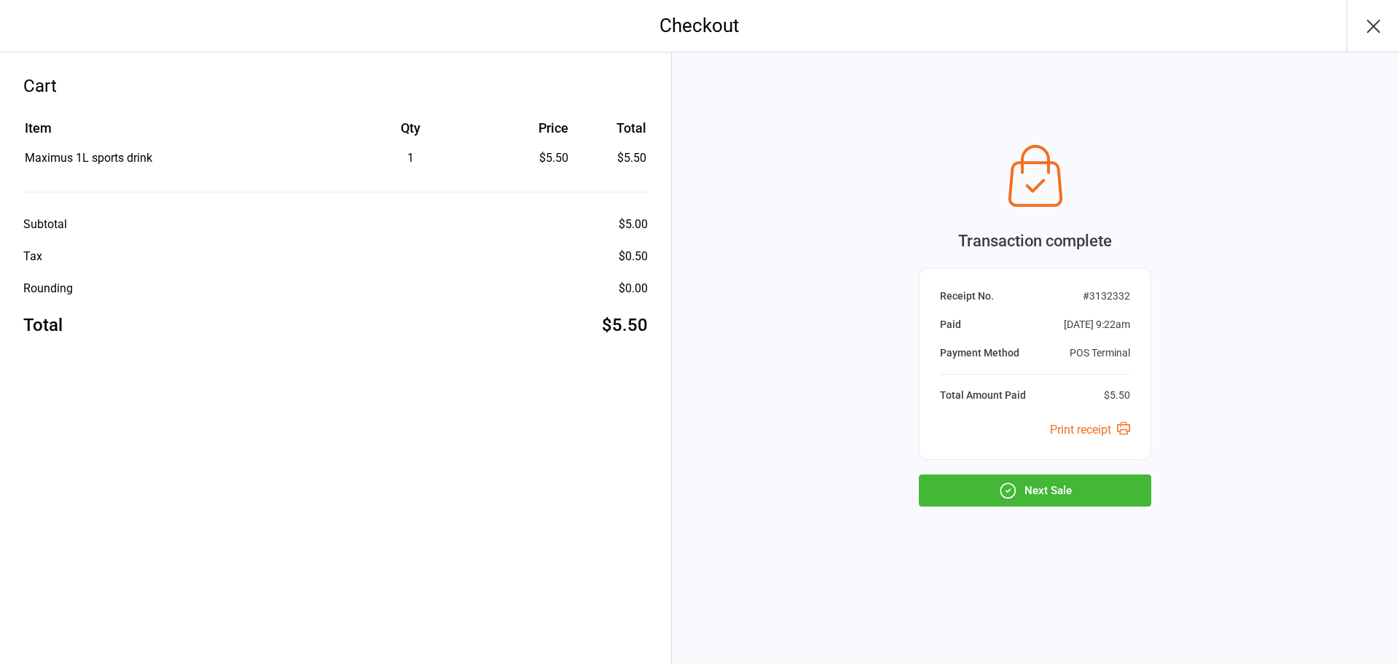
click at [968, 470] on div "Transaction complete Receipt No. # 3132332 Paid Oct 11, 2025 9:22am Payment Met…" at bounding box center [1035, 322] width 232 height 370
click at [991, 488] on button "Next Sale" at bounding box center [1035, 490] width 232 height 32
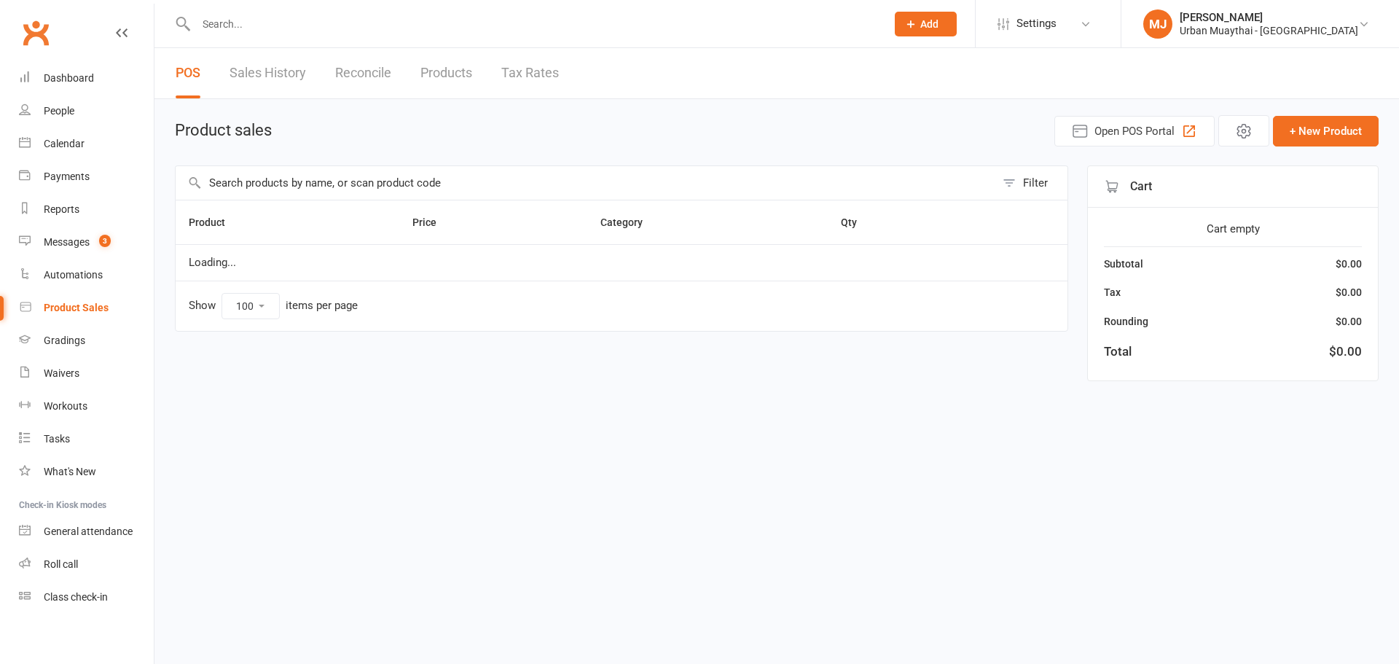
select select "100"
